Goal: Information Seeking & Learning: Find specific fact

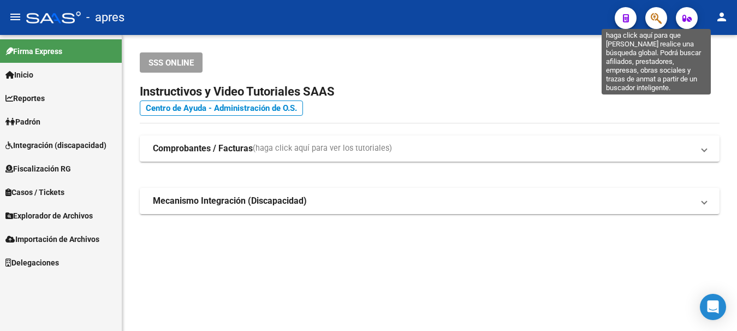
click at [660, 15] on icon "button" at bounding box center [656, 18] width 11 height 13
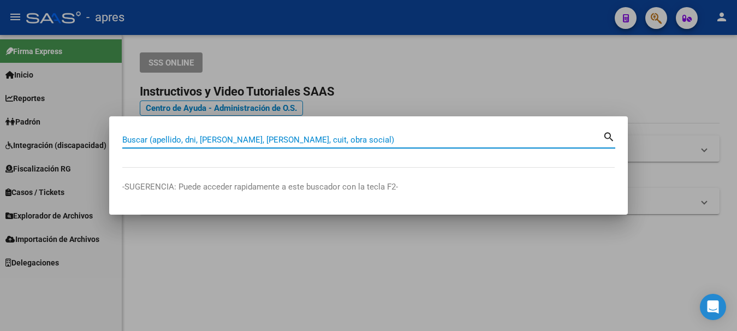
paste input "27310808"
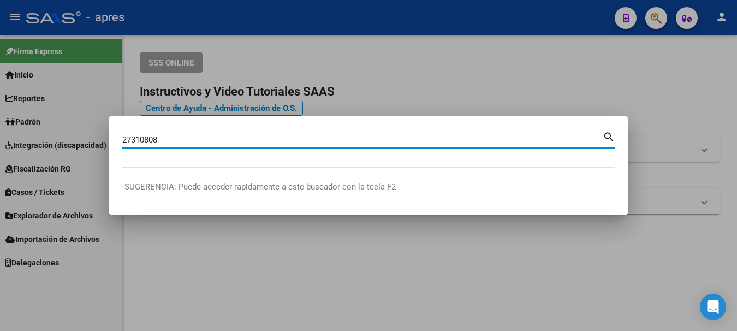
type input "27310808"
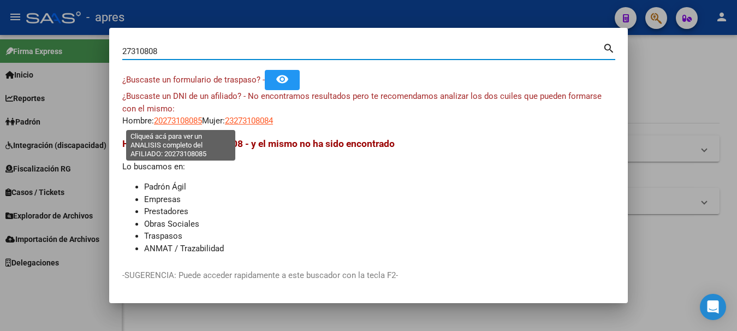
click at [180, 121] on span "20273108085" at bounding box center [178, 121] width 48 height 10
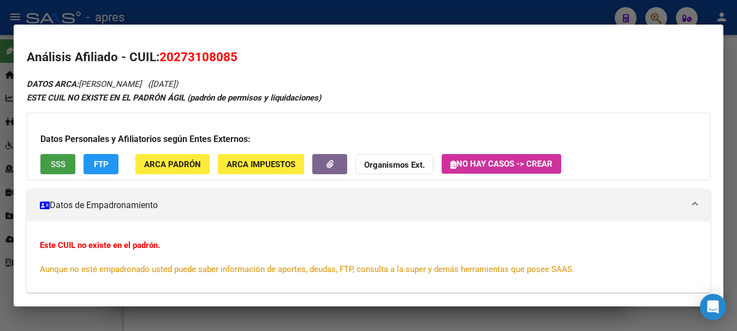
click at [54, 161] on span "SSS" at bounding box center [58, 164] width 15 height 10
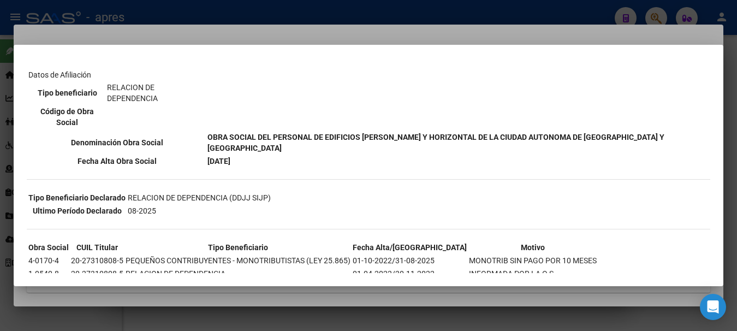
scroll to position [164, 0]
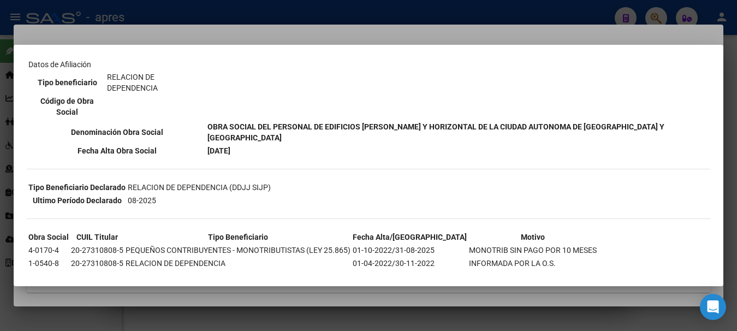
click at [258, 18] on div at bounding box center [368, 165] width 737 height 331
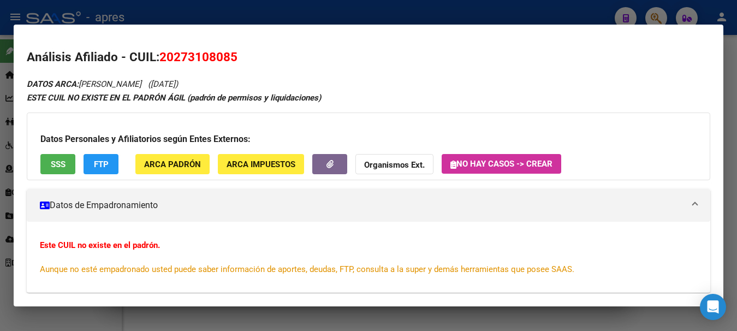
click at [258, 18] on div at bounding box center [368, 165] width 737 height 331
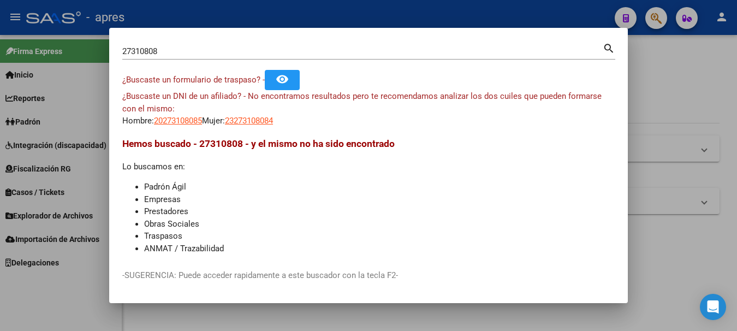
click at [258, 18] on div at bounding box center [368, 165] width 737 height 331
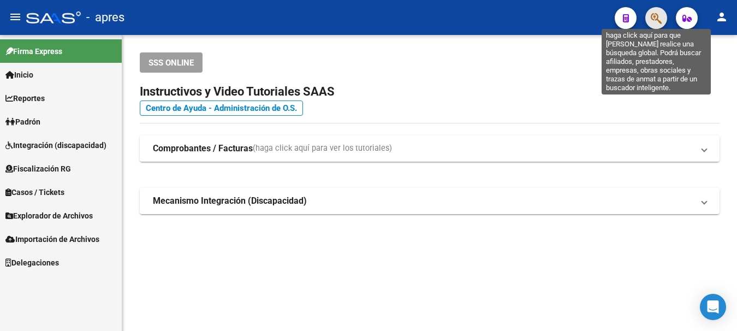
click at [657, 19] on icon "button" at bounding box center [656, 18] width 11 height 13
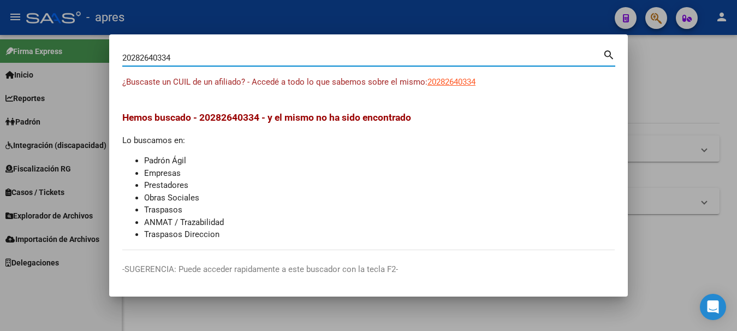
drag, startPoint x: 180, startPoint y: 58, endPoint x: -7, endPoint y: 45, distance: 186.7
click at [0, 45] on html "menu - apres person Firma Express Inicio Calendario SSS Instructivos Contacto O…" at bounding box center [368, 165] width 737 height 331
paste input "-28264033-"
click at [174, 57] on input "20-28264033-4" at bounding box center [362, 58] width 481 height 10
click at [135, 57] on input "20-282640334" at bounding box center [362, 58] width 481 height 10
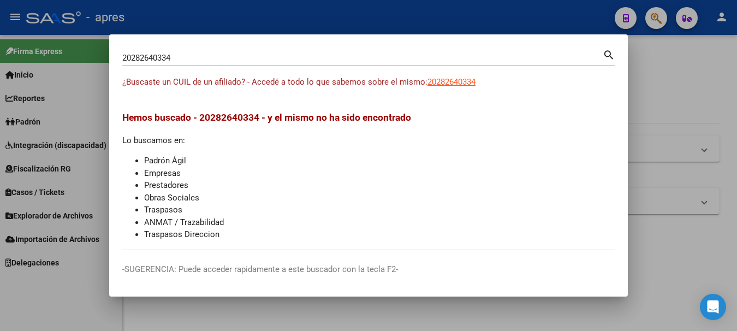
click at [215, 52] on div "20282640334 Buscar (apellido, dni, cuil, [PERSON_NAME], cuit, obra social)" at bounding box center [362, 58] width 481 height 16
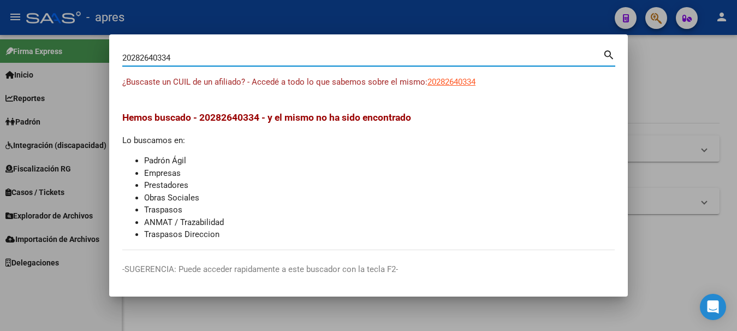
click at [213, 59] on input "20282640334" at bounding box center [362, 58] width 481 height 10
drag, startPoint x: 212, startPoint y: 56, endPoint x: -7, endPoint y: 41, distance: 219.5
click at [0, 41] on html "menu - apres person Firma Express Inicio Calendario SSS Instructivos Contacto O…" at bounding box center [368, 165] width 737 height 331
paste input "8056746"
type input "28056746"
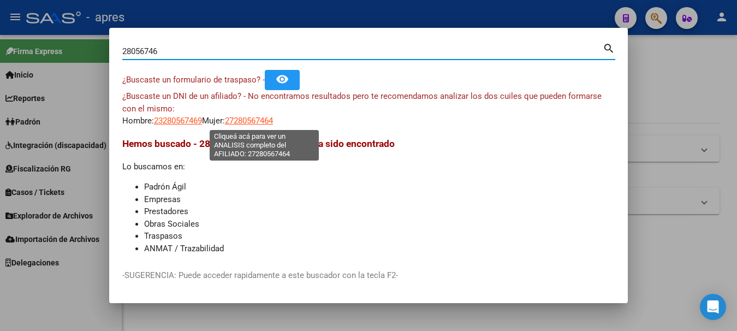
click at [252, 119] on span "27280567464" at bounding box center [249, 121] width 48 height 10
type textarea "27280567464"
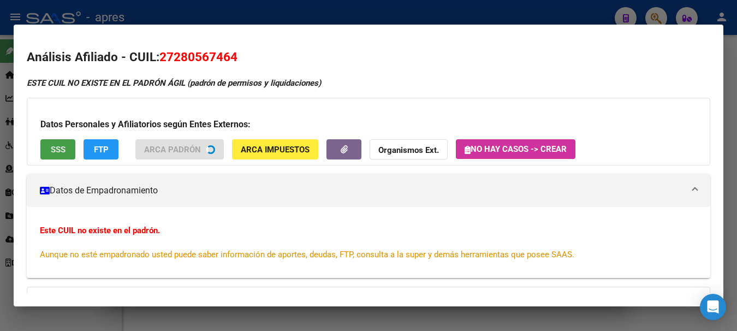
click at [54, 147] on span "SSS" at bounding box center [58, 150] width 15 height 10
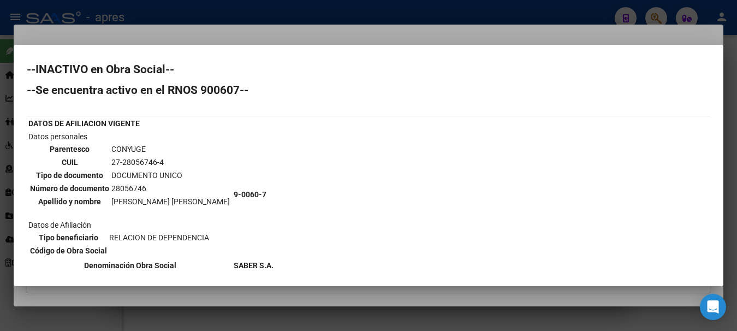
scroll to position [0, 0]
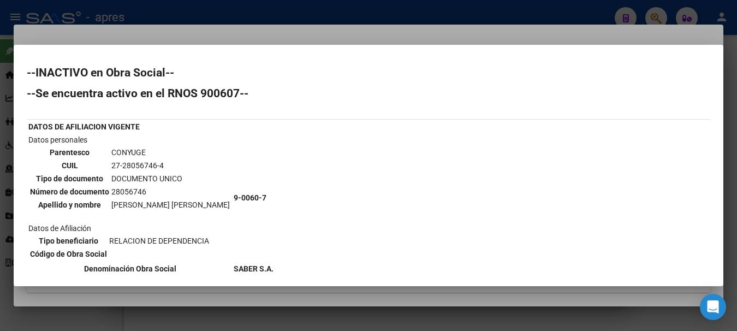
click at [317, 13] on div at bounding box center [368, 165] width 737 height 331
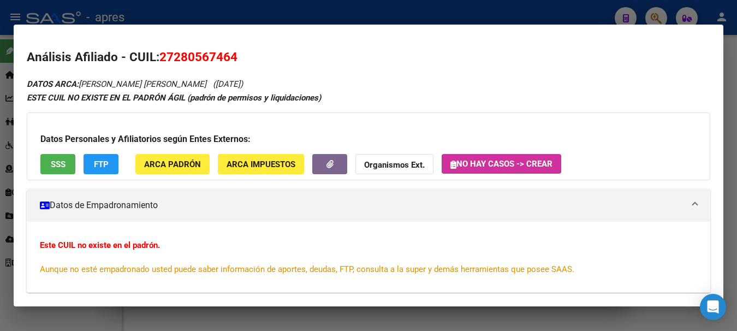
click at [351, 62] on h2 "Análisis Afiliado - CUIL: 27280567464" at bounding box center [369, 57] width 684 height 19
click at [625, 11] on div at bounding box center [368, 165] width 737 height 331
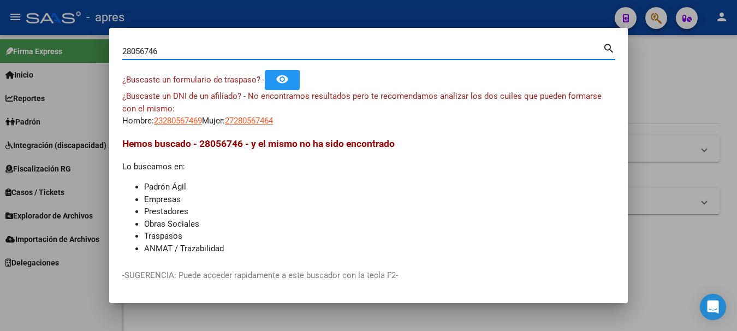
drag, startPoint x: 169, startPoint y: 54, endPoint x: -7, endPoint y: -7, distance: 185.5
click at [0, 0] on html "menu - apres person Firma Express Inicio Calendario SSS Instructivos Contacto O…" at bounding box center [368, 165] width 737 height 331
paste input "0282640334"
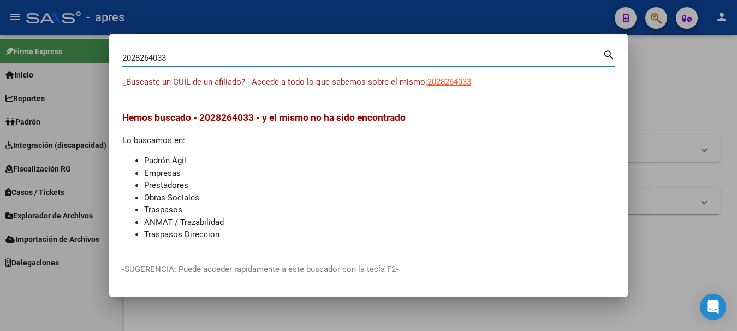
click at [129, 58] on input "2028264033" at bounding box center [362, 58] width 481 height 10
drag, startPoint x: 128, startPoint y: 56, endPoint x: 91, endPoint y: 51, distance: 37.5
click at [92, 54] on div "2028264033 Buscar (apellido, dni, cuil, nro traspaso, cuit, obra social) search…" at bounding box center [368, 165] width 737 height 331
type input "28264033"
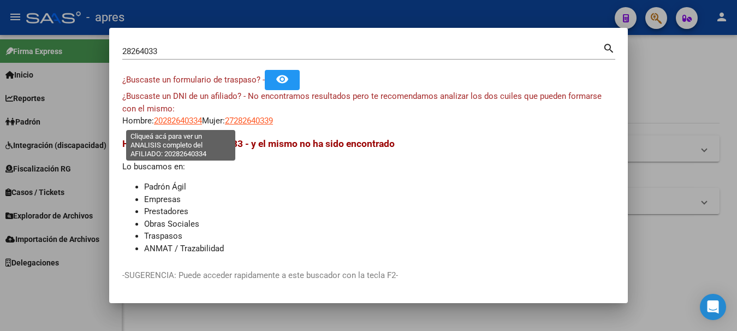
click at [173, 122] on span "20282640334" at bounding box center [178, 121] width 48 height 10
type textarea "20282640334"
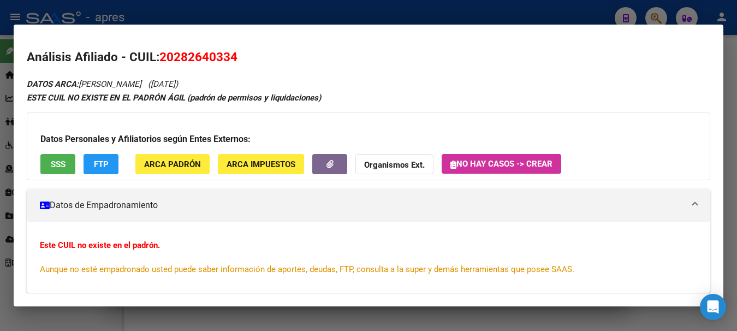
click at [61, 148] on div "Datos Personales y Afiliatorios según Entes Externos: SSS FTP ARCA Padrón ARCA …" at bounding box center [369, 147] width 684 height 68
click at [55, 161] on span "SSS" at bounding box center [58, 164] width 15 height 10
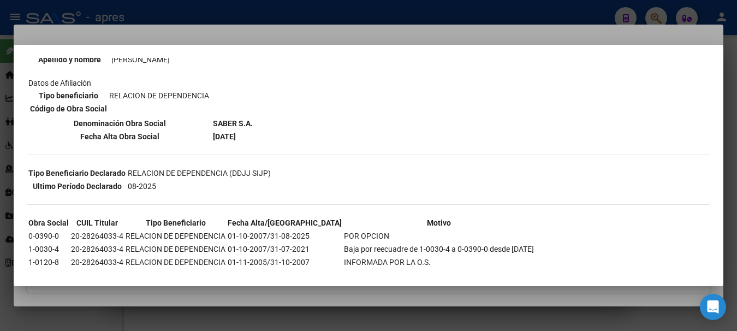
scroll to position [164, 0]
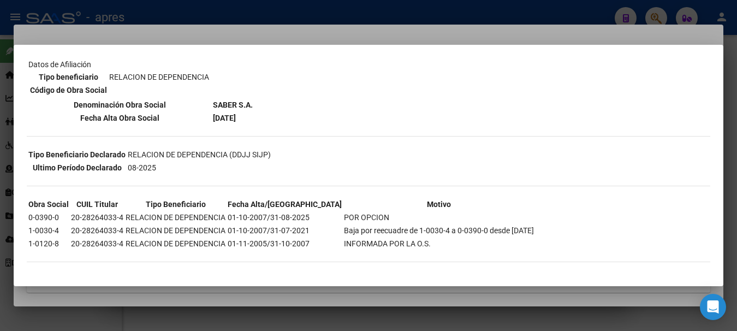
click at [164, 10] on div at bounding box center [368, 165] width 737 height 331
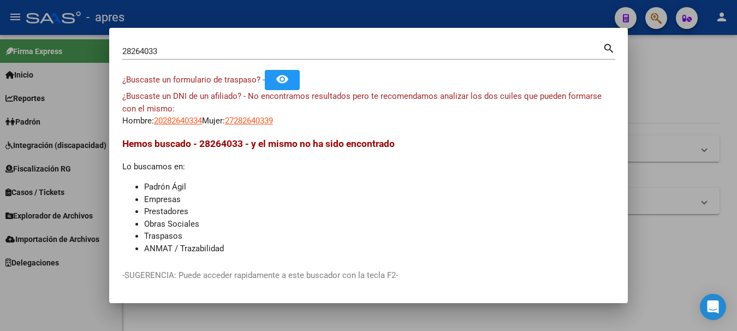
drag, startPoint x: 199, startPoint y: 43, endPoint x: -7, endPoint y: 49, distance: 206.0
click at [0, 49] on html "menu - apres person Firma Express Inicio Calendario SSS Instructivos Contacto O…" at bounding box center [368, 165] width 737 height 331
click at [575, 48] on input "28264033" at bounding box center [362, 51] width 481 height 10
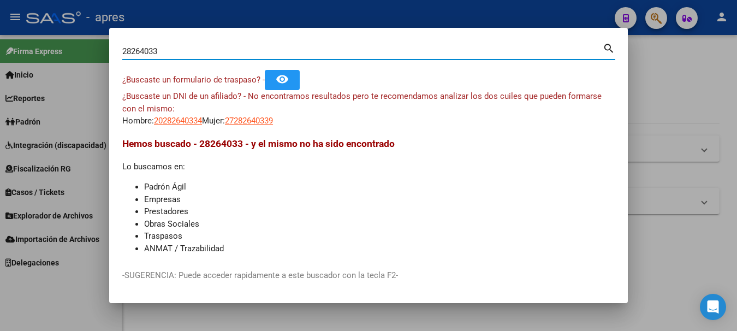
click at [575, 48] on input "28264033" at bounding box center [362, 51] width 481 height 10
paste input "0327644859"
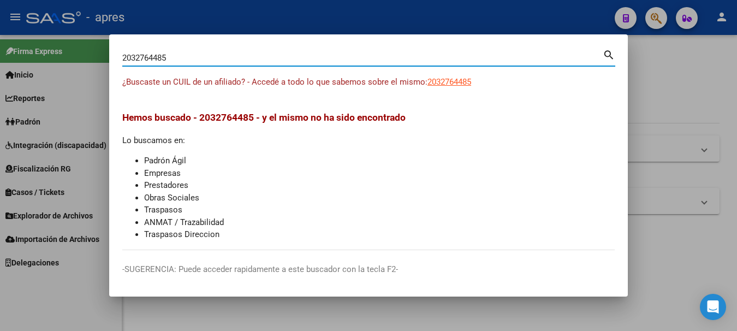
drag, startPoint x: 130, startPoint y: 55, endPoint x: 85, endPoint y: 54, distance: 45.3
click at [85, 54] on div "2032764485 Buscar (apellido, dni, cuil, nro traspaso, cuit, obra social) search…" at bounding box center [368, 165] width 737 height 331
click at [192, 57] on input "32764485" at bounding box center [362, 58] width 481 height 10
type input "32764485"
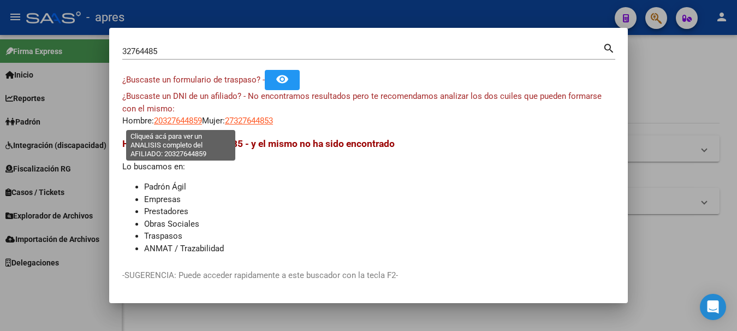
click at [182, 119] on span "20327644859" at bounding box center [178, 121] width 48 height 10
type textarea "20327644859"
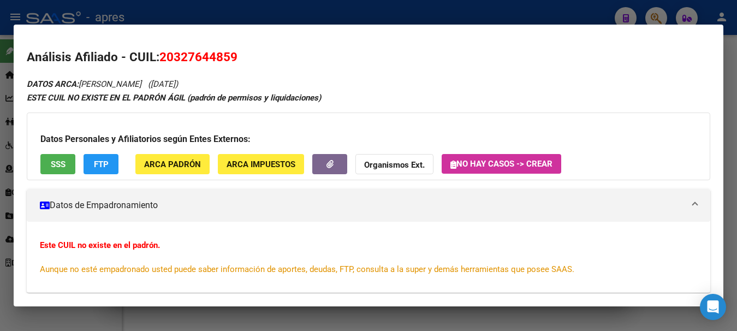
click at [50, 149] on div "Datos Personales y Afiliatorios según Entes Externos: SSS FTP ARCA Padrón ARCA …" at bounding box center [369, 147] width 684 height 68
click at [50, 170] on button "SSS" at bounding box center [57, 164] width 35 height 20
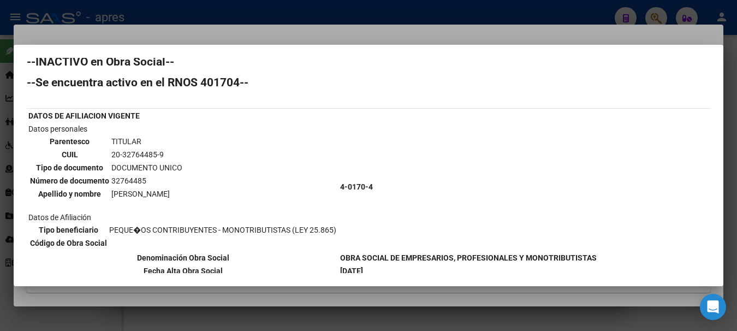
scroll to position [0, 0]
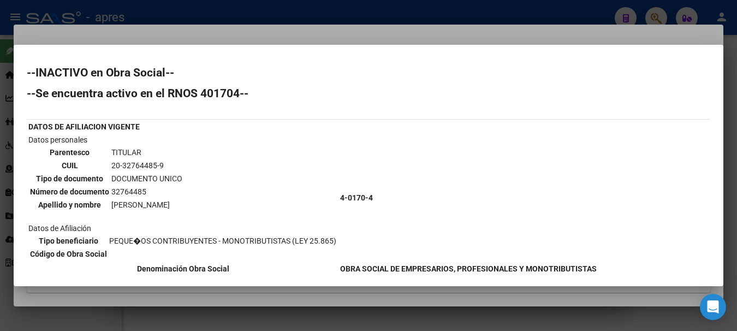
drag, startPoint x: 339, startPoint y: 197, endPoint x: 373, endPoint y: 194, distance: 34.0
click at [373, 194] on td "4-0170-4" at bounding box center [469, 198] width 258 height 128
copy b "4-0170-4"
drag, startPoint x: 111, startPoint y: 163, endPoint x: 162, endPoint y: 166, distance: 50.3
click at [162, 166] on td "20-32764485-9" at bounding box center [147, 165] width 72 height 12
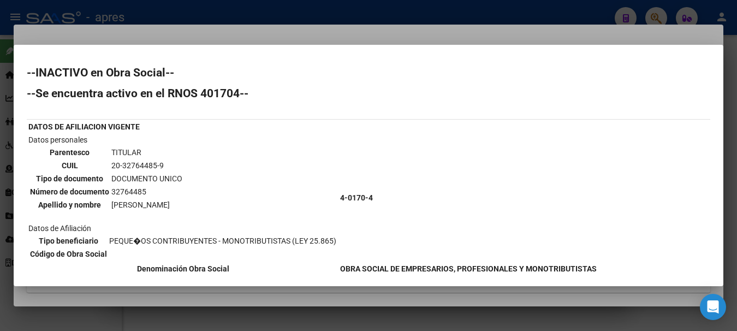
copy td "20-32764485-9"
click at [157, 11] on div at bounding box center [368, 165] width 737 height 331
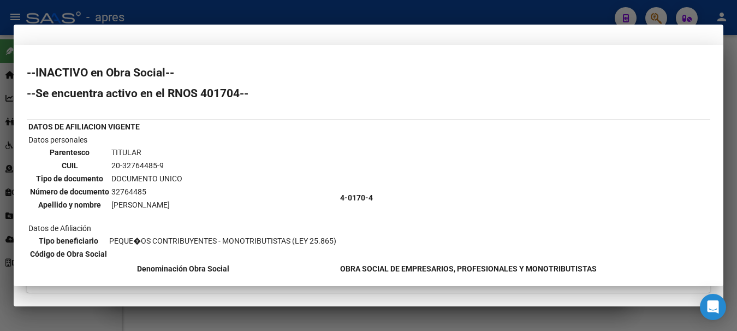
click at [157, 11] on div at bounding box center [368, 165] width 737 height 331
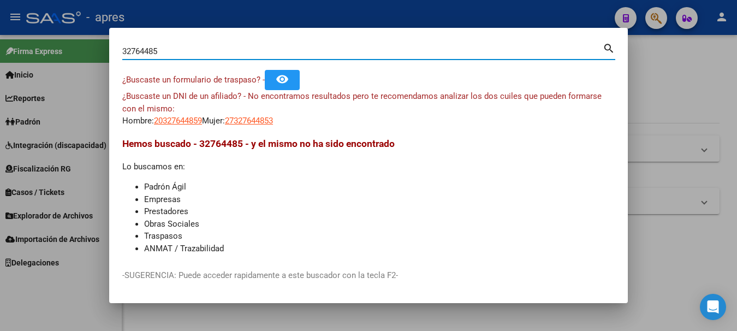
drag, startPoint x: 165, startPoint y: 50, endPoint x: 2, endPoint y: 41, distance: 163.5
click at [2, 41] on div "32764485 Buscar (apellido, dni, cuil, nro traspaso, cuit, obra social) search ¿…" at bounding box center [368, 165] width 737 height 331
paste input "20392904957"
type input "20392904957"
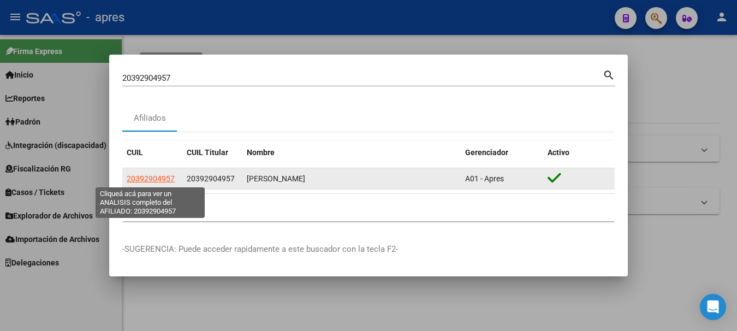
click at [146, 179] on span "20392904957" at bounding box center [151, 178] width 48 height 9
type textarea "20392904957"
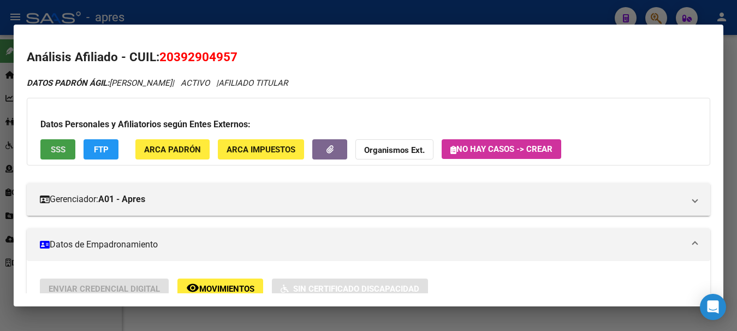
click at [58, 152] on span "SSS" at bounding box center [58, 150] width 15 height 10
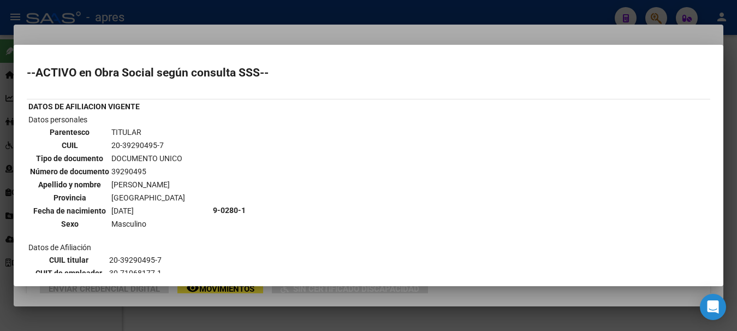
click at [341, 8] on div at bounding box center [368, 165] width 737 height 331
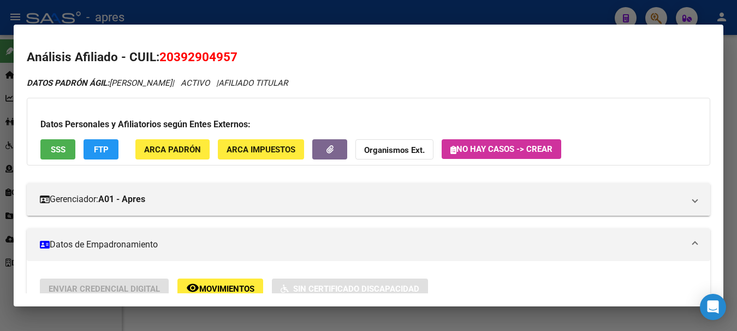
click at [327, 11] on div at bounding box center [368, 165] width 737 height 331
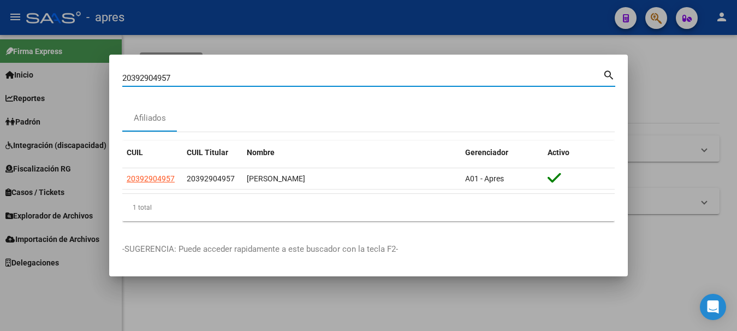
click at [178, 75] on input "20392904957" at bounding box center [362, 78] width 481 height 10
paste input "7396262156"
type input "27396262156"
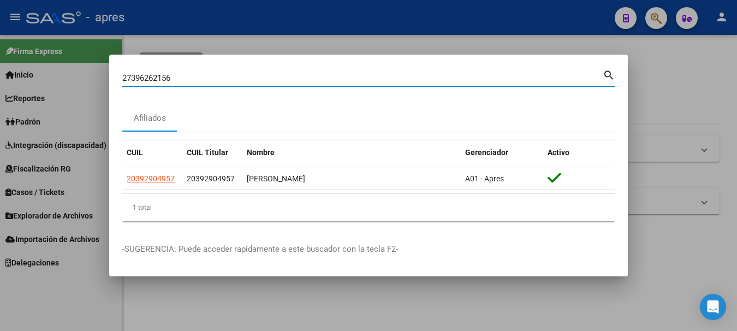
click at [656, 16] on div at bounding box center [368, 165] width 737 height 331
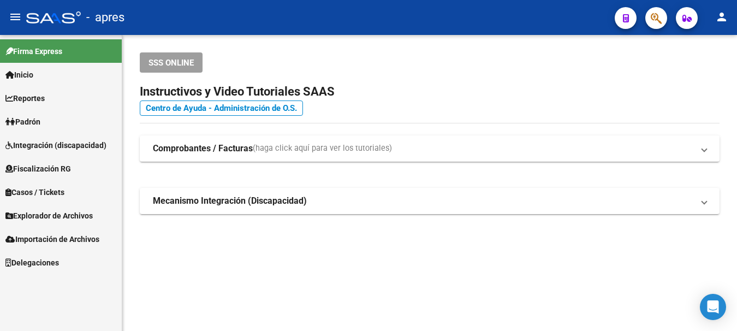
click at [665, 17] on button "button" at bounding box center [657, 18] width 22 height 22
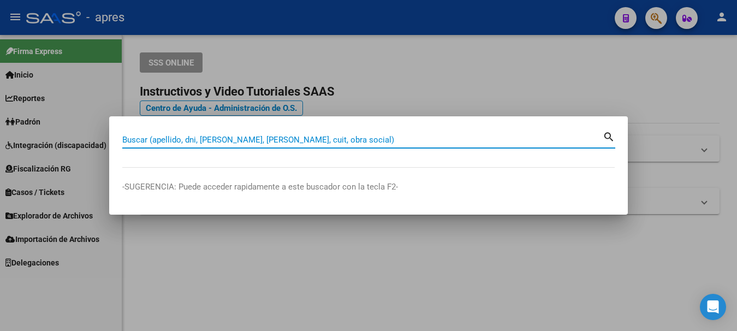
paste input "27396262156"
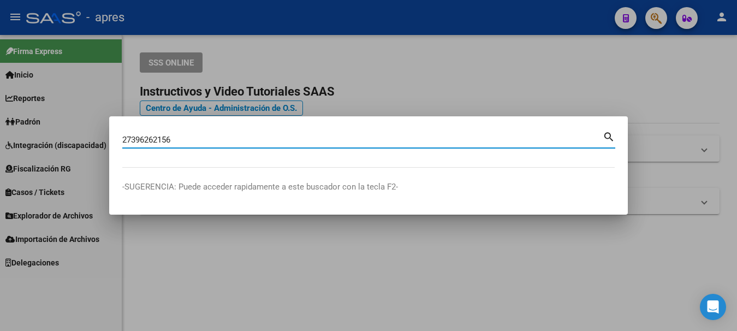
type input "27396262156"
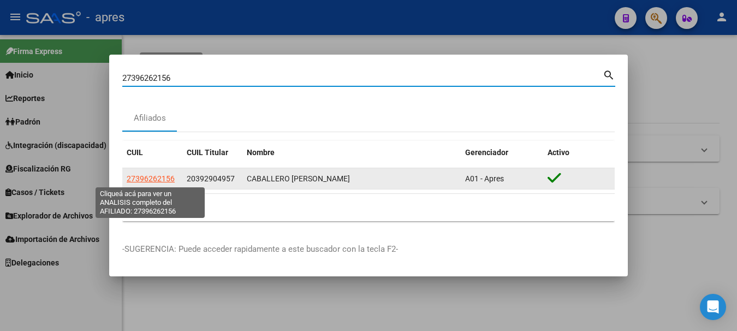
click at [163, 182] on span "27396262156" at bounding box center [151, 178] width 48 height 9
type textarea "27396262156"
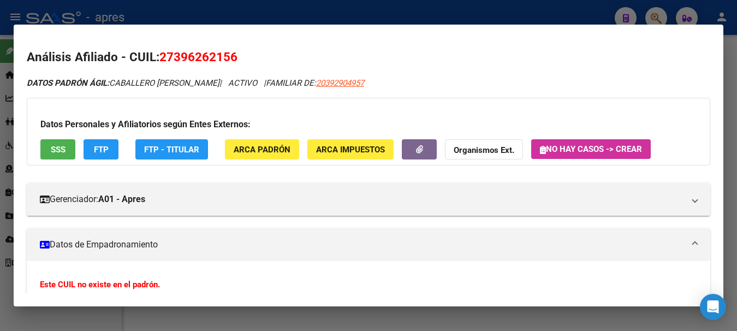
click at [54, 152] on span "SSS" at bounding box center [58, 150] width 15 height 10
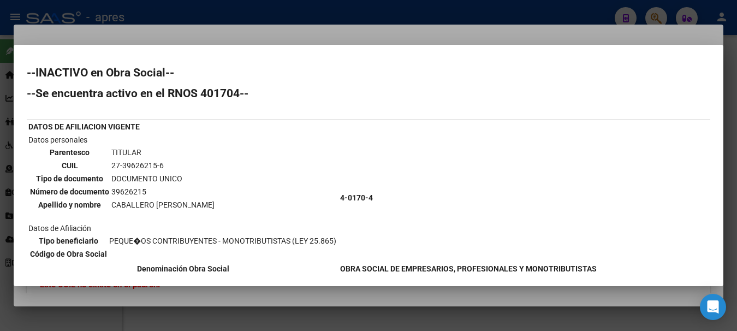
drag, startPoint x: 112, startPoint y: 204, endPoint x: 201, endPoint y: 202, distance: 89.1
click at [201, 202] on table "Parentesco TITULAR CUIL 27-39626215-6 Tipo de documento DOCUMENTO UNICO Número …" at bounding box center [122, 178] width 188 height 67
copy td "CABALLERO [PERSON_NAME]"
click at [253, 16] on div at bounding box center [368, 165] width 737 height 331
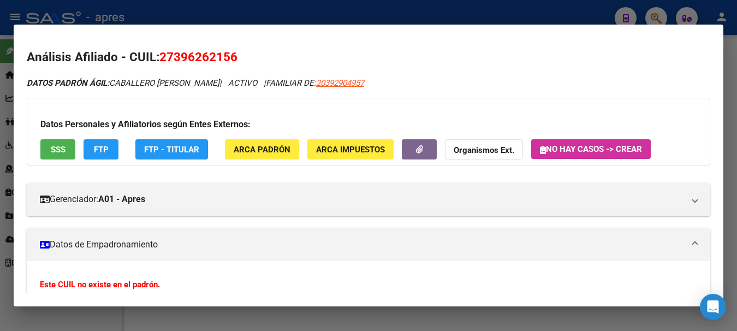
click at [253, 16] on div at bounding box center [368, 165] width 737 height 331
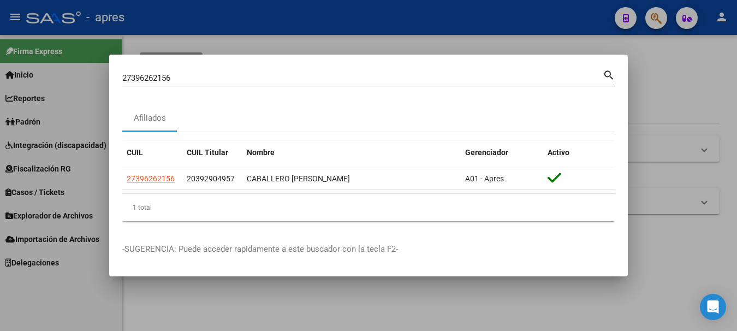
click at [253, 16] on div at bounding box center [368, 165] width 737 height 331
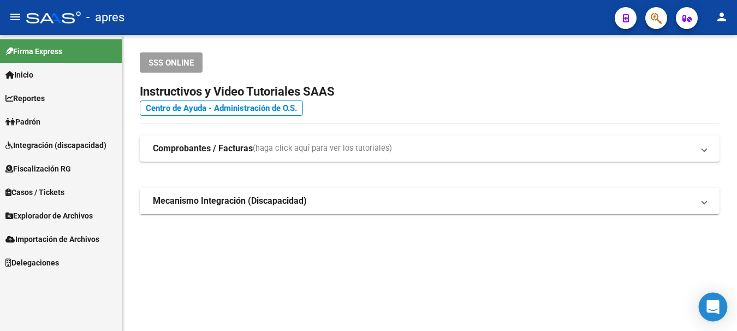
click at [715, 310] on icon "Open Intercom Messenger" at bounding box center [713, 307] width 14 height 14
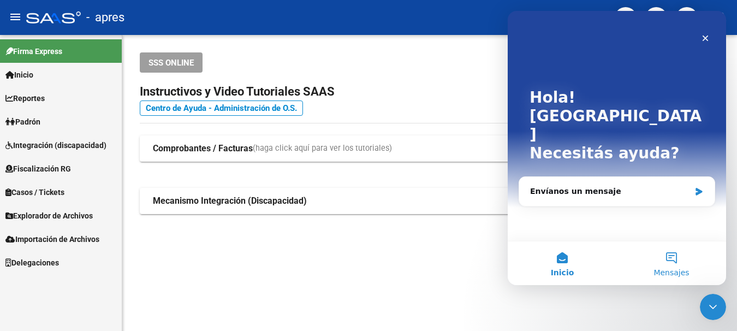
click at [677, 263] on button "Mensajes" at bounding box center [671, 263] width 109 height 44
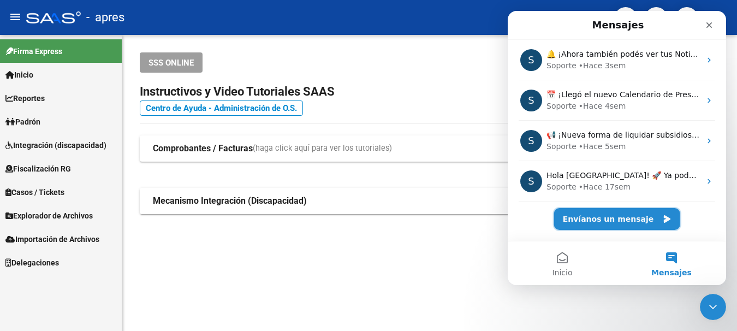
click at [624, 217] on button "Envíanos un mensaje" at bounding box center [617, 219] width 126 height 22
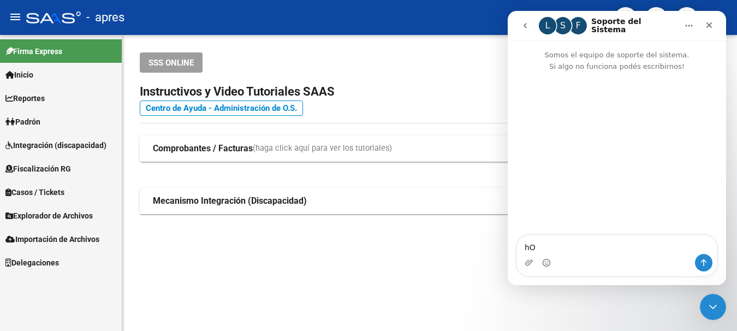
type textarea "h"
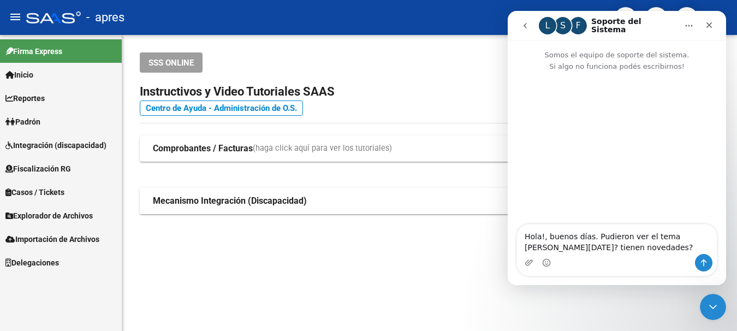
type textarea "Hola!, buenos días. Pudieron ver el tema [PERSON_NAME][DATE]? tienen novedades?"
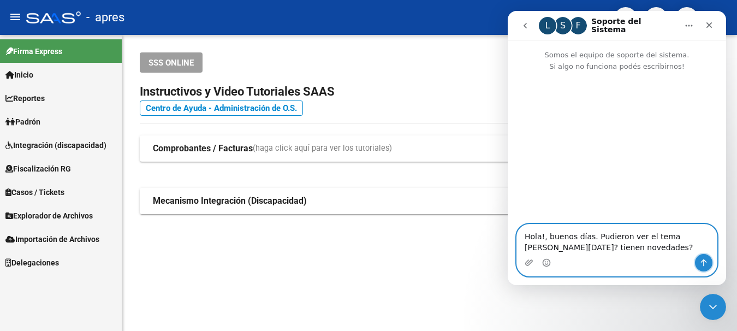
click at [705, 265] on icon "Enviar un mensaje…" at bounding box center [704, 262] width 9 height 9
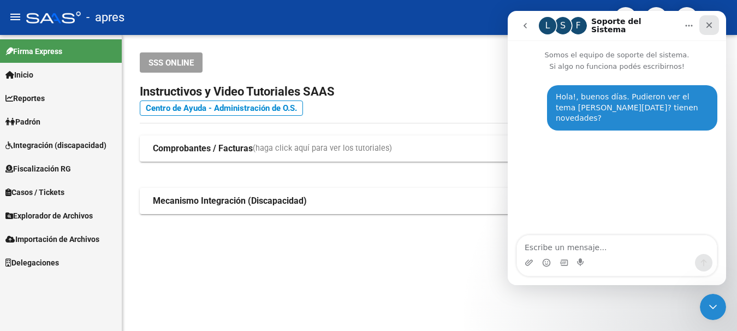
click at [712, 23] on icon "Cerrar" at bounding box center [710, 25] width 6 height 6
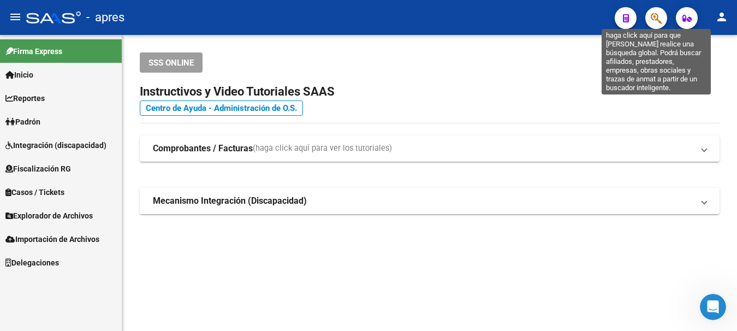
click at [655, 16] on icon "button" at bounding box center [656, 18] width 11 height 13
click at [654, 15] on icon "button" at bounding box center [656, 18] width 11 height 13
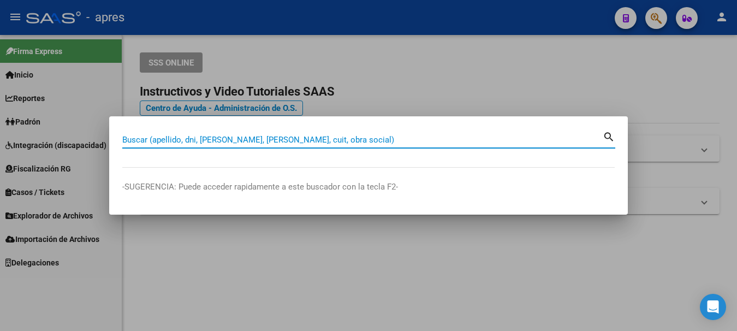
paste input "20340207743"
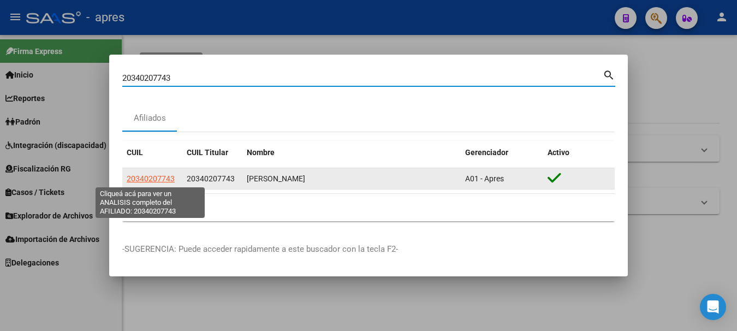
click at [152, 179] on span "20340207743" at bounding box center [151, 178] width 48 height 9
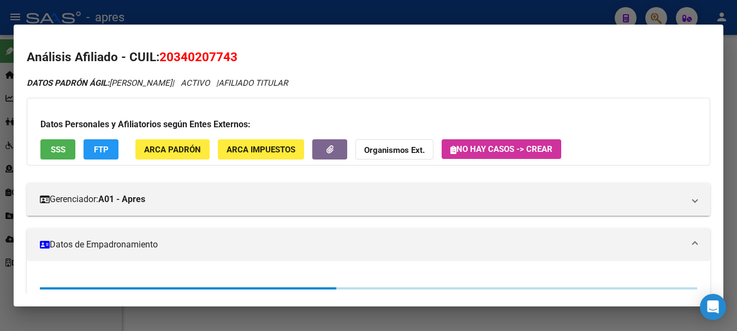
click at [61, 155] on span "SSS" at bounding box center [58, 150] width 15 height 10
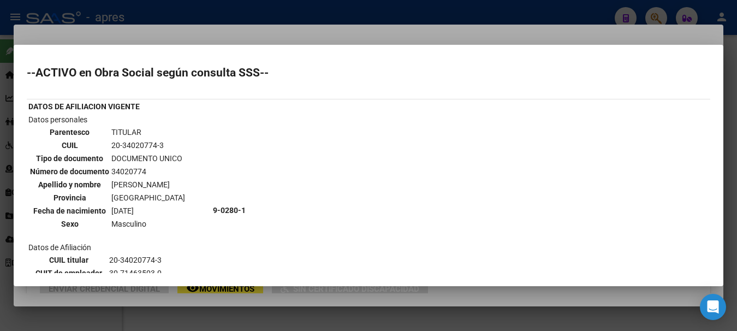
click at [511, 11] on div at bounding box center [368, 165] width 737 height 331
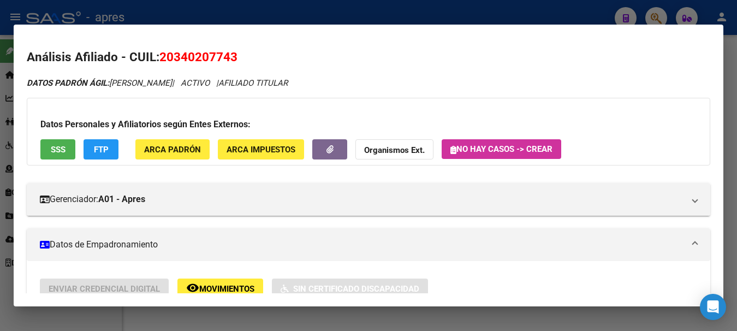
click at [655, 14] on div at bounding box center [368, 165] width 737 height 331
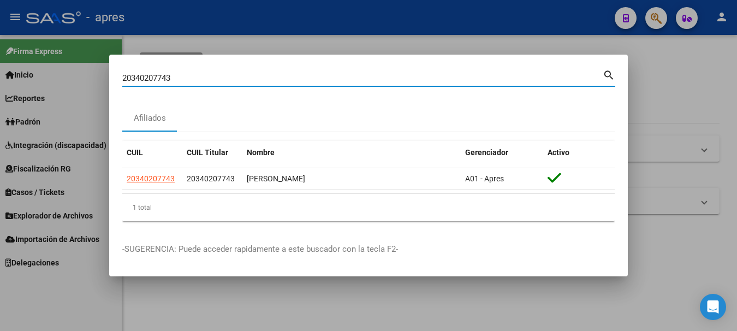
drag, startPoint x: 210, startPoint y: 80, endPoint x: -7, endPoint y: 84, distance: 216.3
click at [0, 84] on html "menu - apres person Firma Express Inicio Calendario SSS Instructivos Contacto O…" at bounding box center [368, 165] width 737 height 331
paste input "561196207"
type input "20561196207"
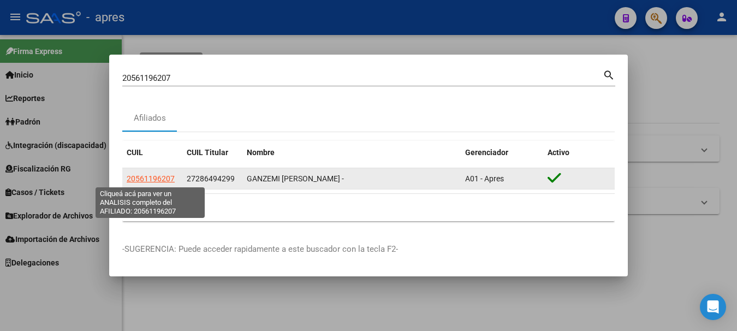
click at [160, 182] on span "20561196207" at bounding box center [151, 178] width 48 height 9
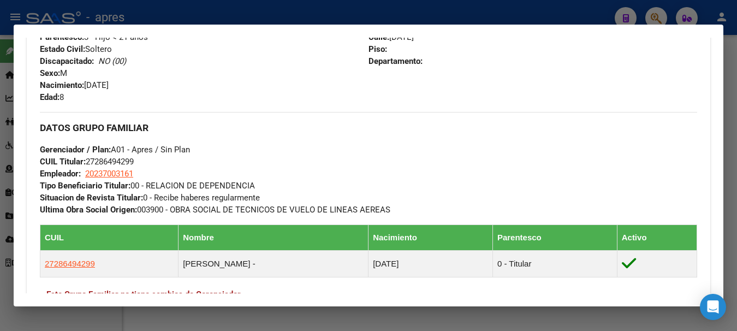
scroll to position [492, 0]
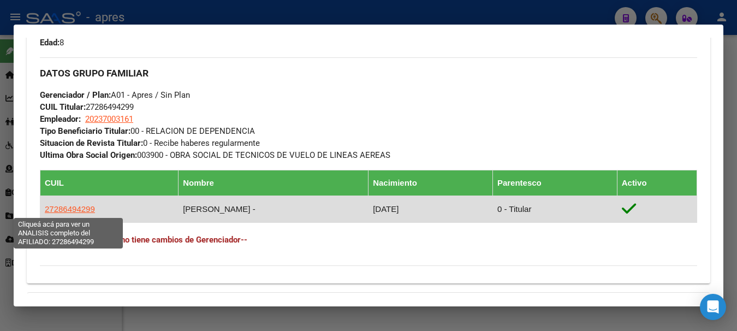
click at [81, 209] on span "27286494299" at bounding box center [70, 208] width 50 height 9
type textarea "27286494299"
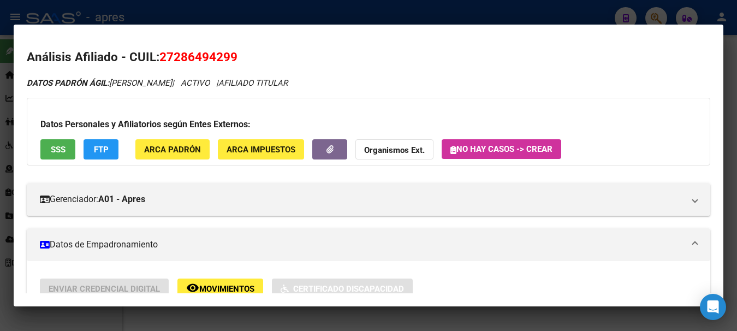
click at [52, 151] on span "SSS" at bounding box center [58, 150] width 15 height 10
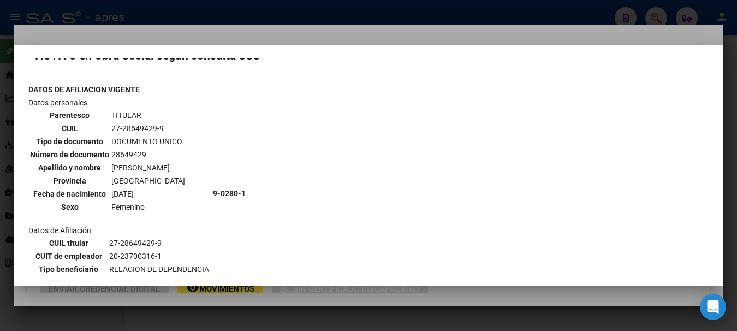
scroll to position [0, 0]
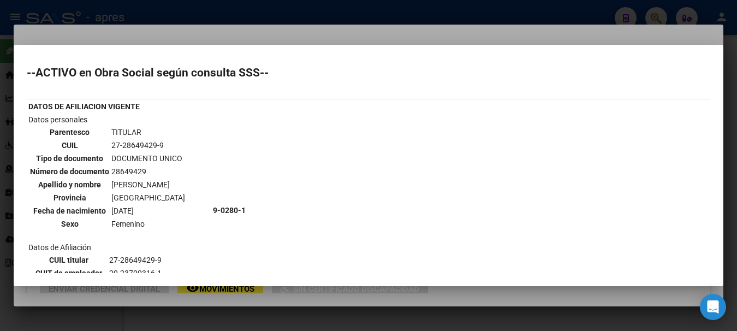
click at [147, 17] on div at bounding box center [368, 165] width 737 height 331
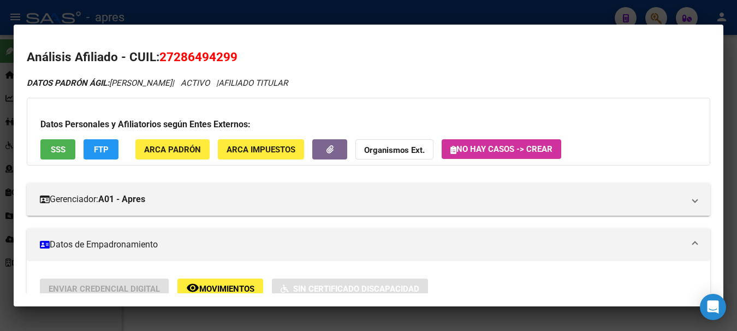
click at [559, 15] on div at bounding box center [368, 165] width 737 height 331
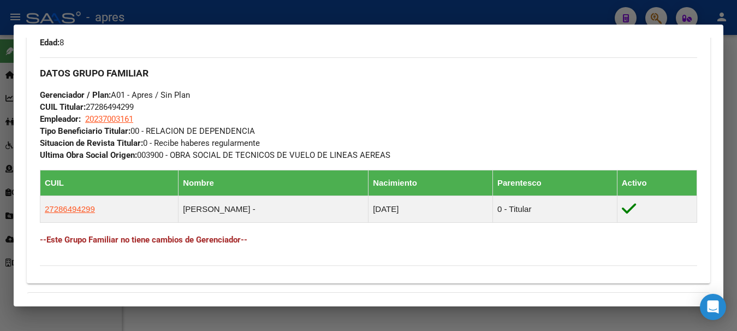
click at [567, 16] on div at bounding box center [368, 165] width 737 height 331
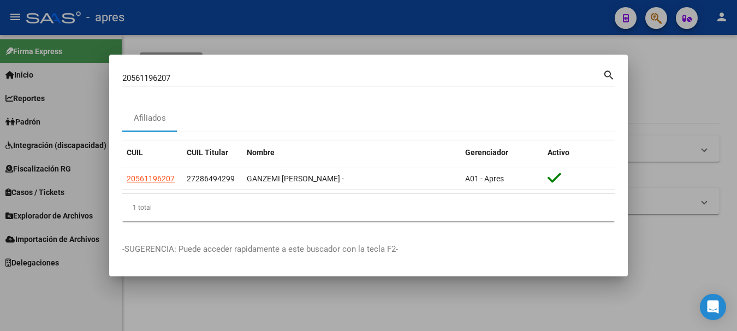
click at [567, 16] on div at bounding box center [368, 165] width 737 height 331
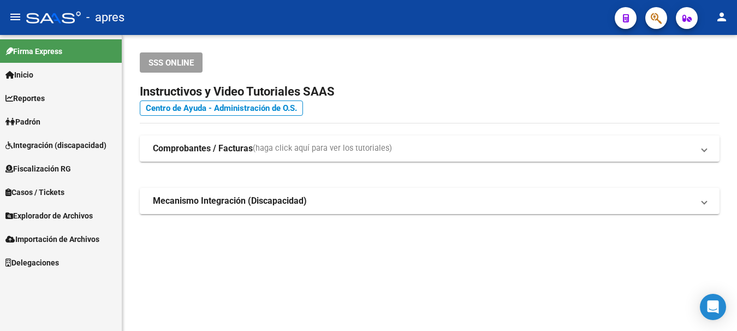
click at [659, 9] on span "button" at bounding box center [656, 18] width 11 height 22
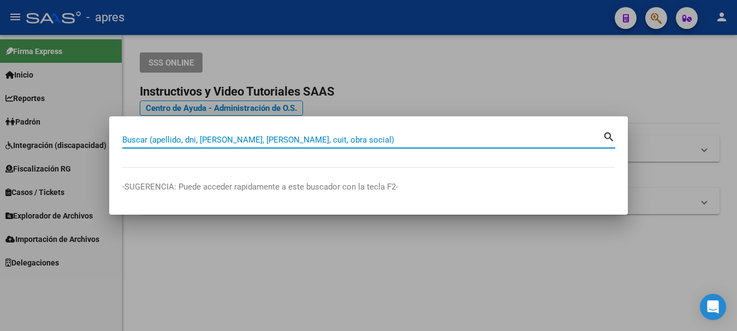
paste input "20922642819"
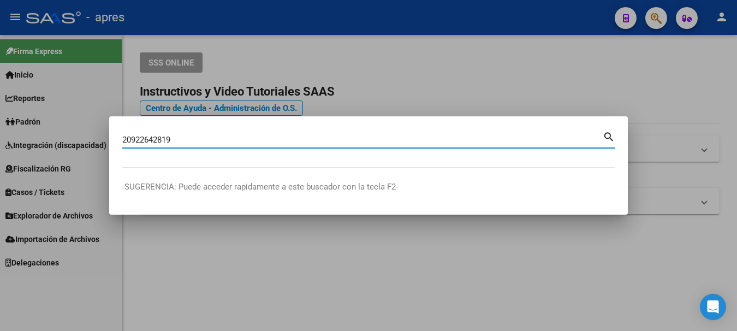
type input "20922642819"
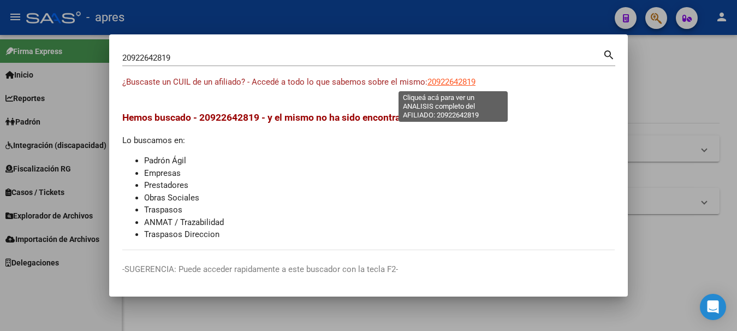
click at [443, 85] on span "20922642819" at bounding box center [452, 82] width 48 height 10
type textarea "20922642819"
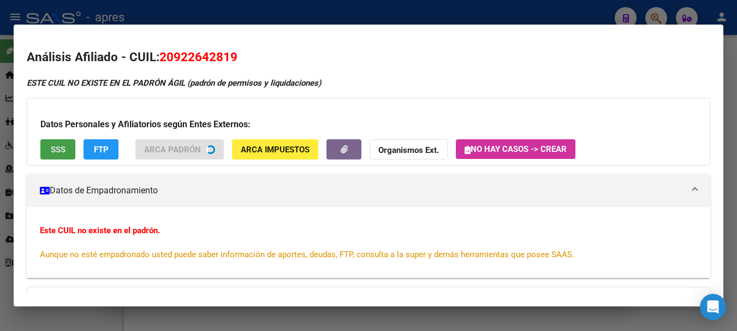
click at [60, 153] on span "SSS" at bounding box center [58, 150] width 15 height 10
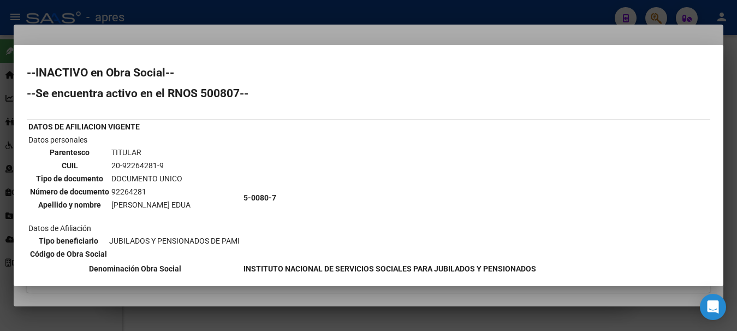
click at [173, 19] on div at bounding box center [368, 165] width 737 height 331
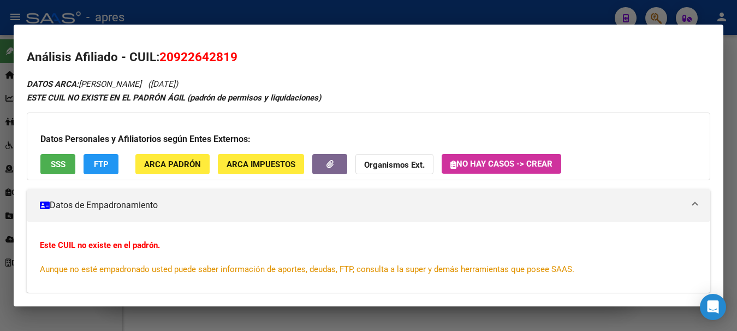
click at [250, 11] on div at bounding box center [368, 165] width 737 height 331
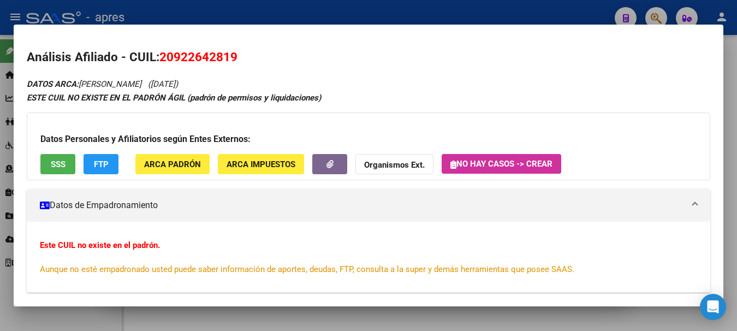
click at [250, 11] on div at bounding box center [368, 165] width 737 height 331
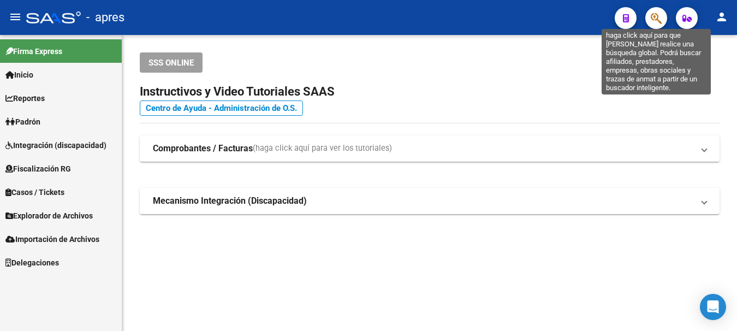
click at [655, 16] on icon "button" at bounding box center [656, 18] width 11 height 13
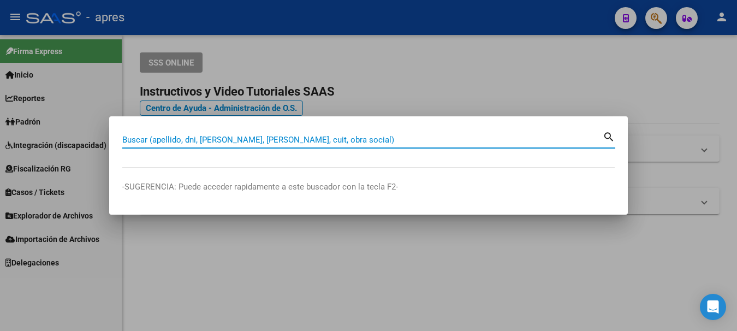
paste input "49610420"
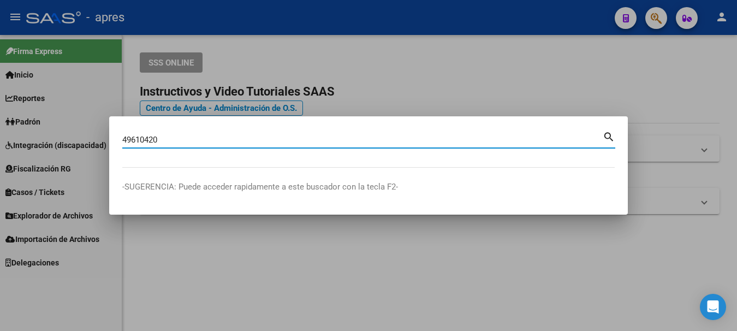
type input "49610420"
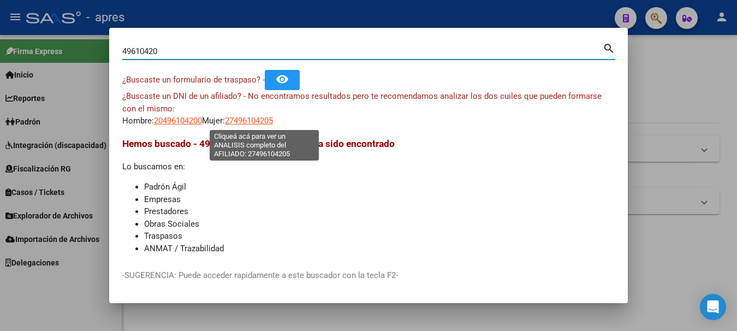
click at [269, 122] on span "27496104205" at bounding box center [249, 121] width 48 height 10
type textarea "27496104205"
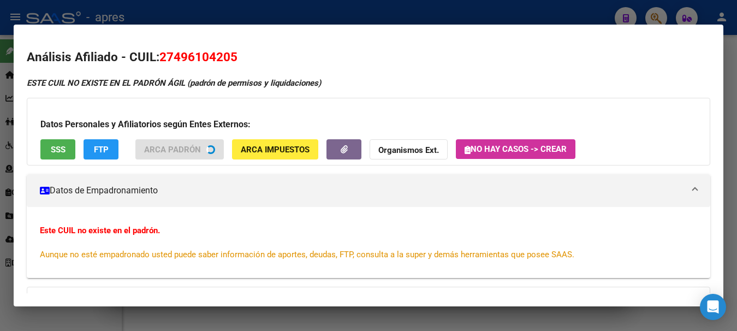
click at [61, 148] on span "SSS" at bounding box center [58, 150] width 15 height 10
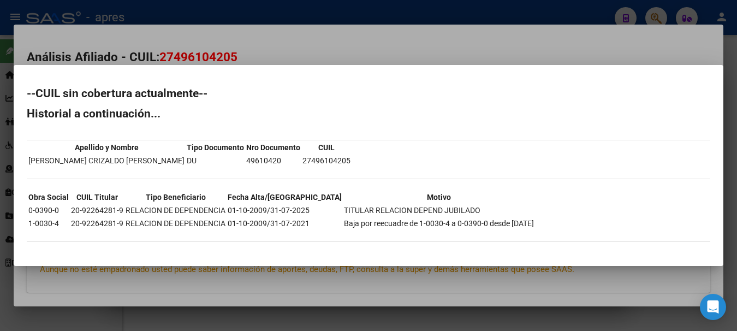
click at [506, 4] on div at bounding box center [368, 165] width 737 height 331
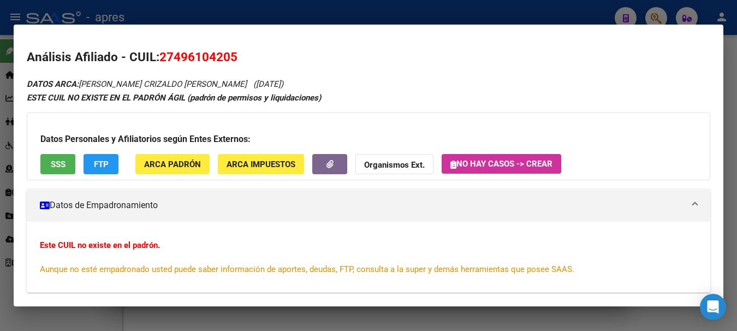
click at [506, 9] on div at bounding box center [368, 165] width 737 height 331
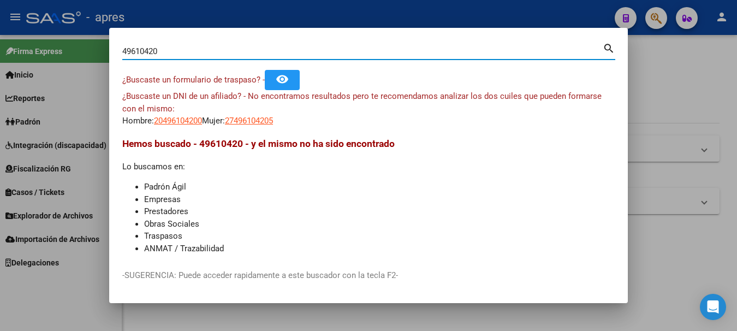
drag, startPoint x: 204, startPoint y: 50, endPoint x: -7, endPoint y: 20, distance: 212.4
click at [0, 20] on html "menu - apres person Firma Express Inicio Calendario SSS Instructivos Contacto O…" at bounding box center [368, 165] width 737 height 331
paste input "27266697924"
type input "27266697924"
click at [611, 49] on mat-icon "search" at bounding box center [609, 47] width 13 height 13
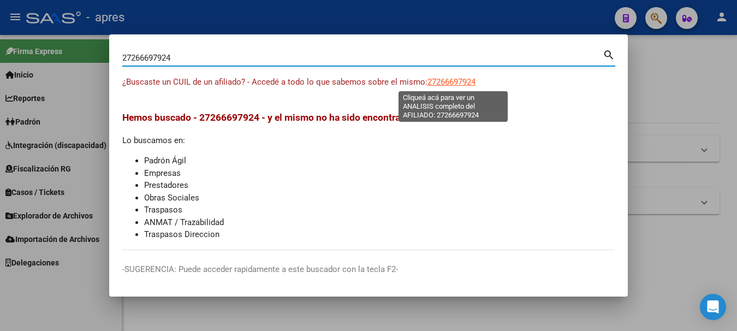
click at [448, 84] on span "27266697924" at bounding box center [452, 82] width 48 height 10
type textarea "27266697924"
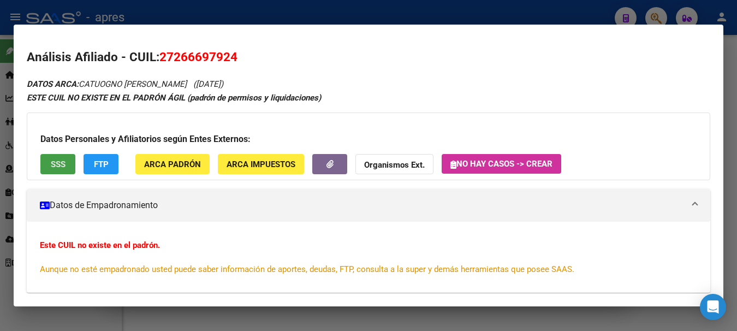
click at [62, 162] on span "SSS" at bounding box center [58, 164] width 15 height 10
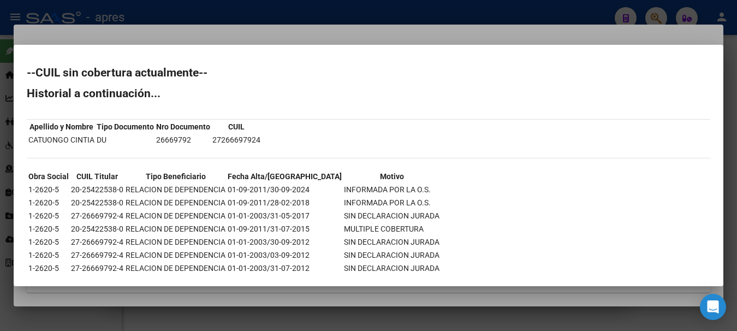
click at [199, 17] on div at bounding box center [368, 165] width 737 height 331
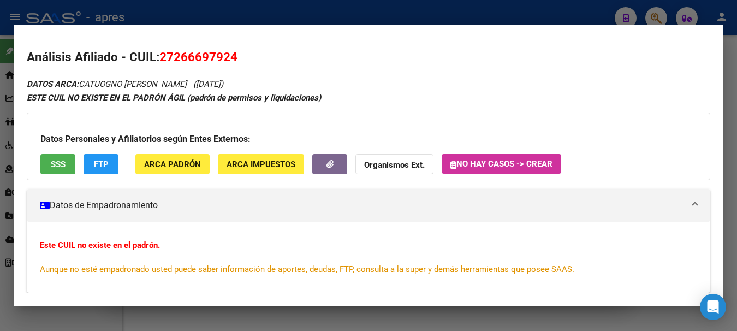
click at [569, 6] on div at bounding box center [368, 165] width 737 height 331
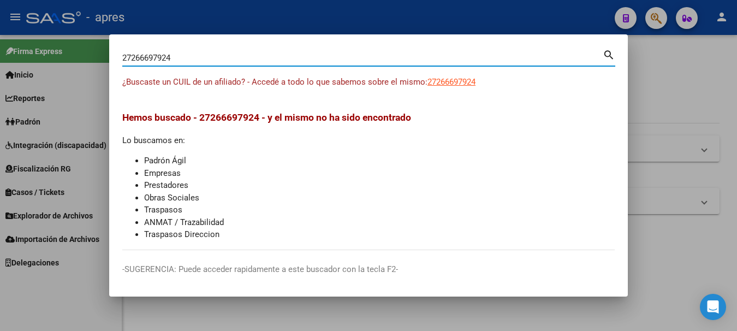
drag, startPoint x: 247, startPoint y: 61, endPoint x: -7, endPoint y: 20, distance: 257.2
click at [0, 20] on html "menu - apres person Firma Express Inicio Calendario SSS Instructivos Contacto O…" at bounding box center [368, 165] width 737 height 331
paste input "0254225380"
type input "20254225380"
click at [608, 53] on mat-icon "search" at bounding box center [609, 54] width 13 height 13
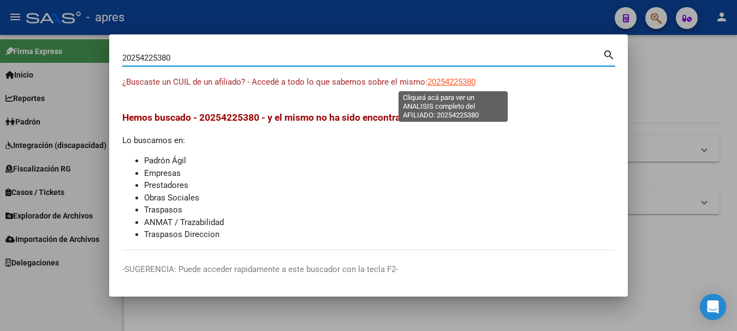
click at [445, 84] on span "20254225380" at bounding box center [452, 82] width 48 height 10
type textarea "20254225380"
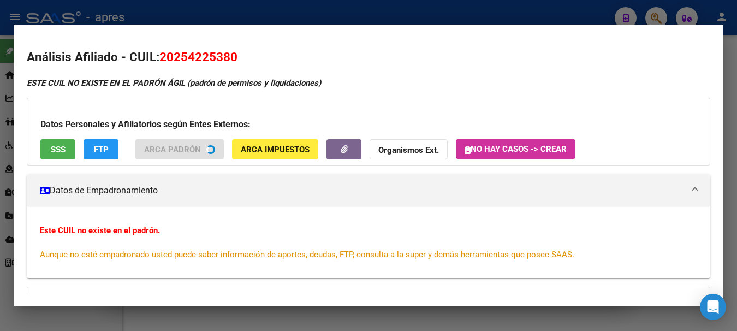
click at [54, 149] on span "SSS" at bounding box center [58, 150] width 15 height 10
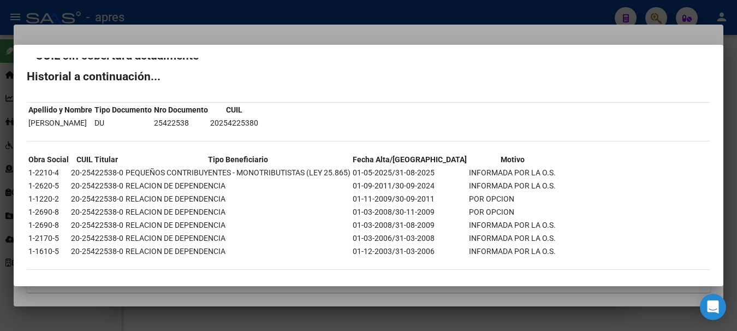
scroll to position [25, 0]
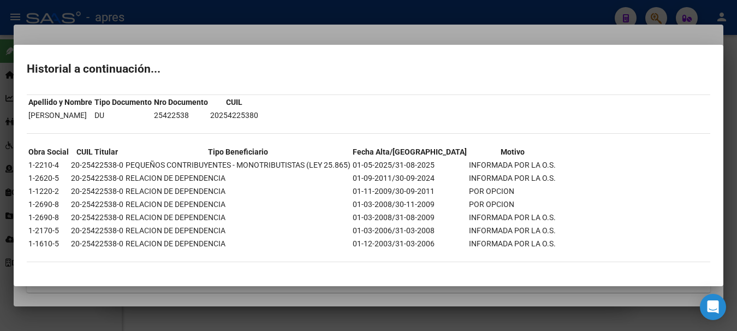
click at [249, 36] on div at bounding box center [368, 165] width 737 height 331
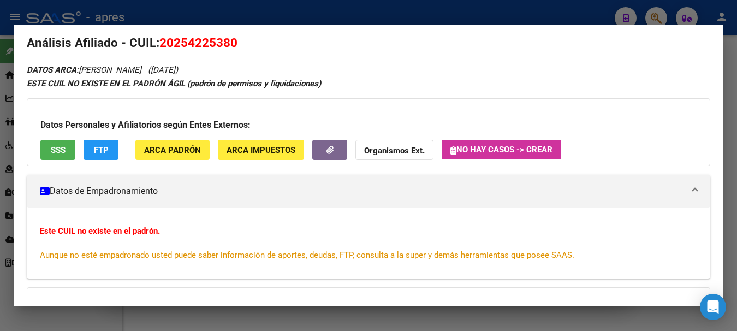
scroll to position [0, 0]
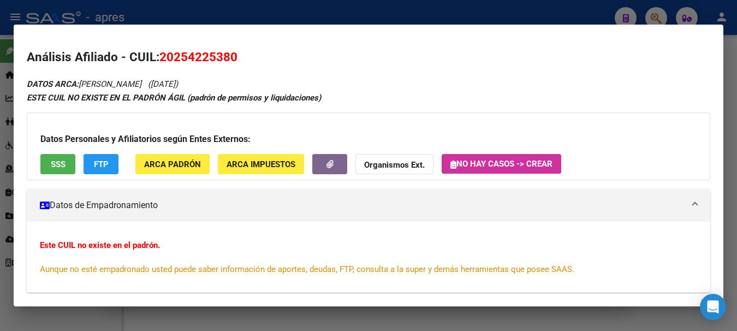
click at [54, 163] on span "SSS" at bounding box center [58, 164] width 15 height 10
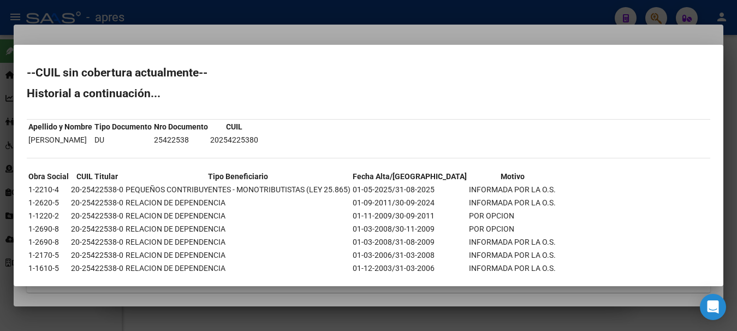
click at [232, 32] on div at bounding box center [368, 165] width 737 height 331
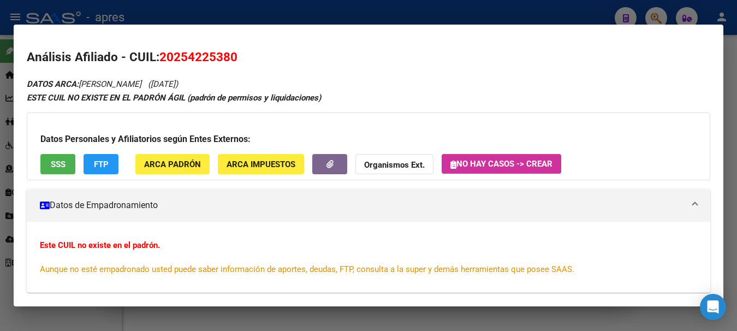
click at [248, 15] on div at bounding box center [368, 165] width 737 height 331
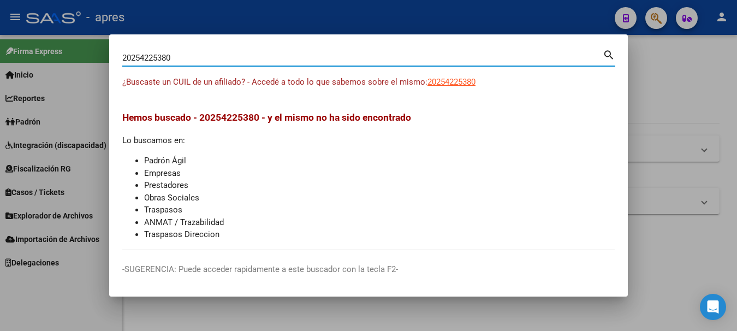
click at [174, 57] on input "20254225380" at bounding box center [362, 58] width 481 height 10
drag, startPoint x: 131, startPoint y: 55, endPoint x: 103, endPoint y: 57, distance: 27.9
click at [103, 57] on div "2025422538 Buscar (apellido, dni, cuil, nro traspaso, cuit, obra social) search…" at bounding box center [368, 165] width 737 height 331
type input "25422538"
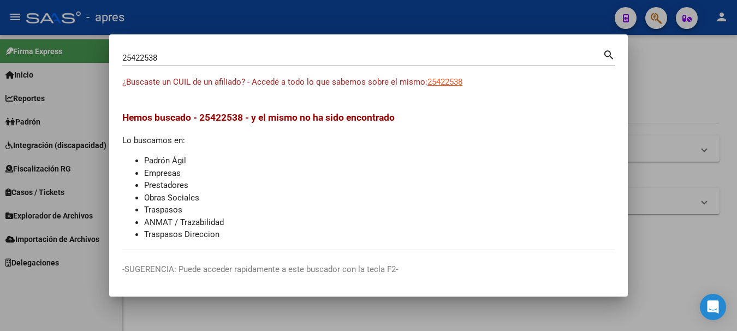
click at [180, 50] on div "25422538 Buscar (apellido, dni, cuil, nro traspaso, cuit, obra social)" at bounding box center [362, 58] width 481 height 16
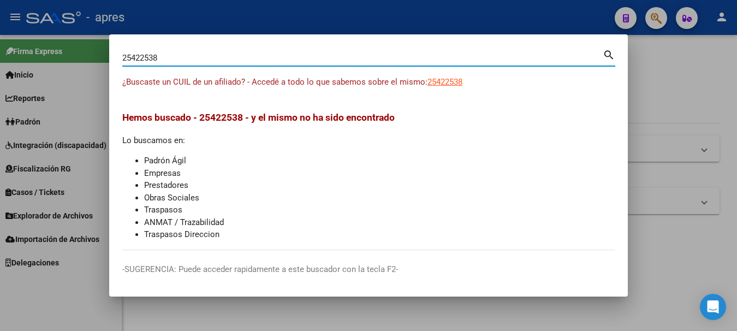
click at [179, 57] on input "25422538" at bounding box center [362, 58] width 481 height 10
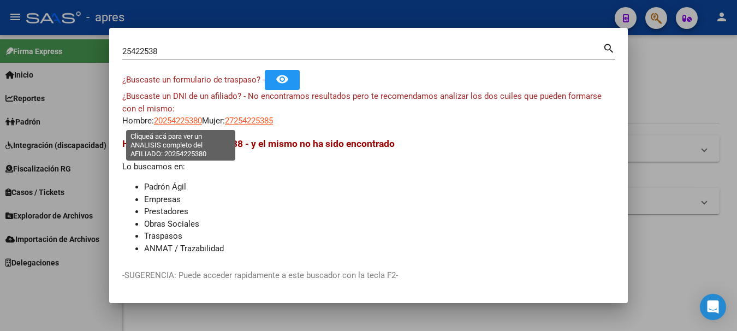
click at [192, 119] on span "20254225380" at bounding box center [178, 121] width 48 height 10
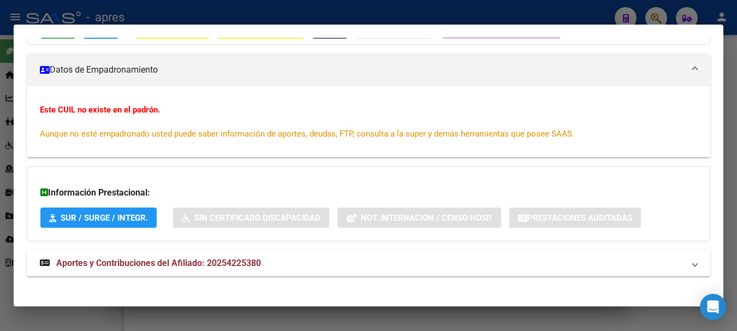
scroll to position [143, 0]
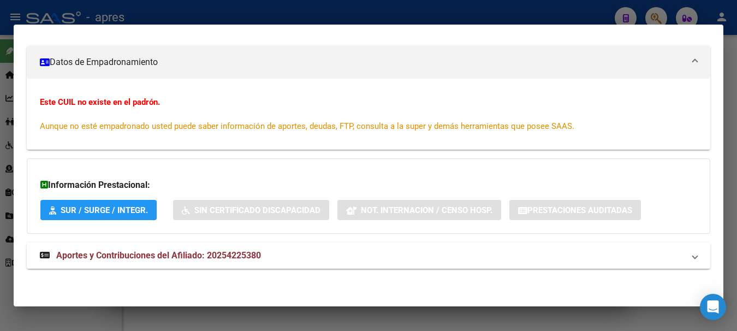
click at [143, 257] on span "Aportes y Contribuciones del Afiliado: 20254225380" at bounding box center [158, 255] width 205 height 10
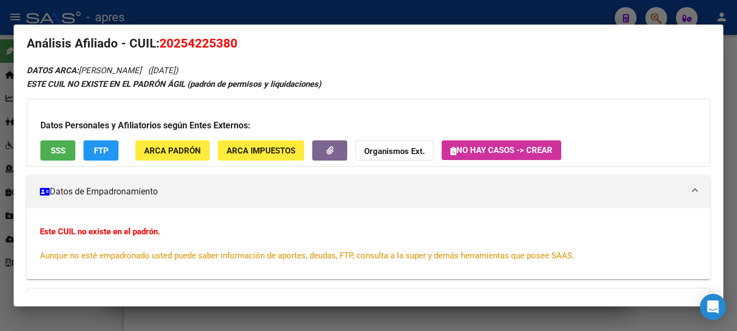
scroll to position [0, 0]
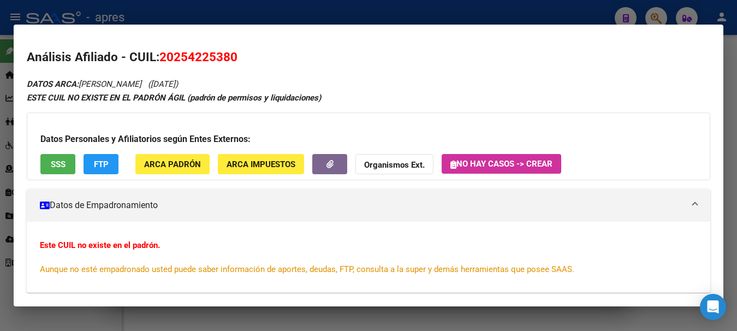
click at [58, 166] on span "SSS" at bounding box center [58, 164] width 15 height 10
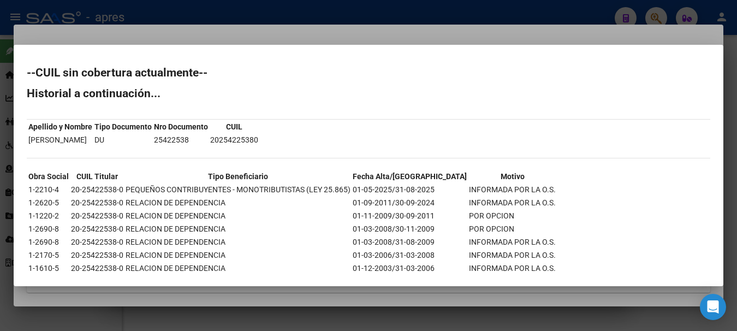
click at [490, 17] on div at bounding box center [368, 165] width 737 height 331
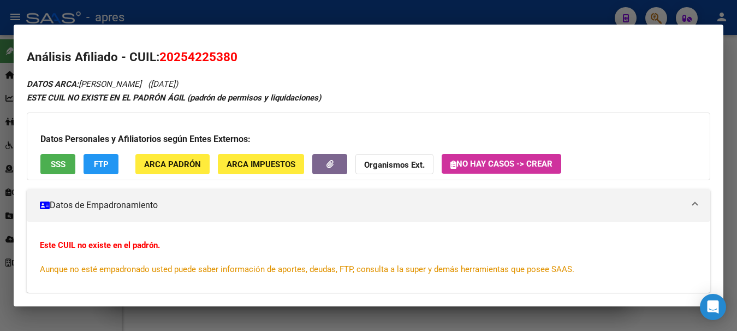
click at [632, 47] on mat-dialog-content "Análisis Afiliado - CUIL: 20254225380 DATOS ARCA: LAZARTE ARIEL ALEJANDRO (24/0…" at bounding box center [369, 165] width 710 height 255
click at [588, 10] on div at bounding box center [368, 165] width 737 height 331
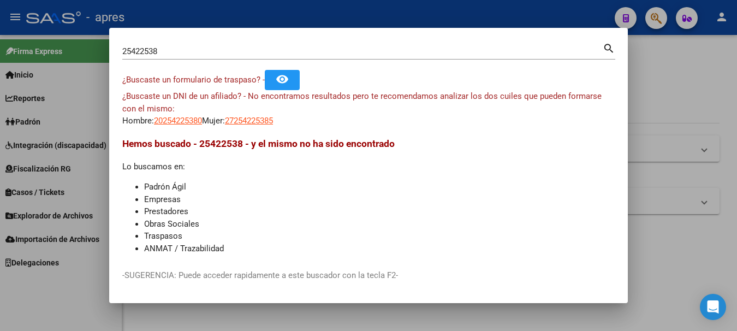
click at [588, 10] on div at bounding box center [368, 165] width 737 height 331
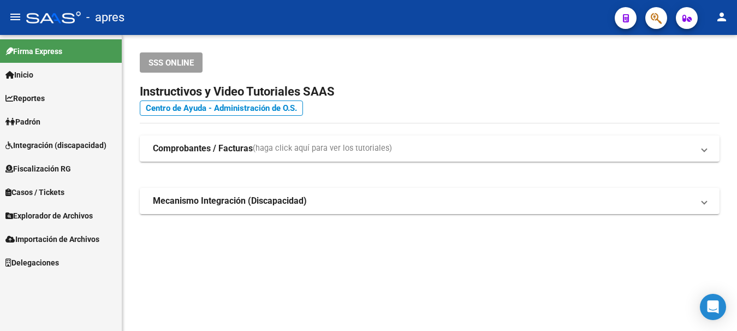
click at [667, 23] on div at bounding box center [652, 18] width 31 height 22
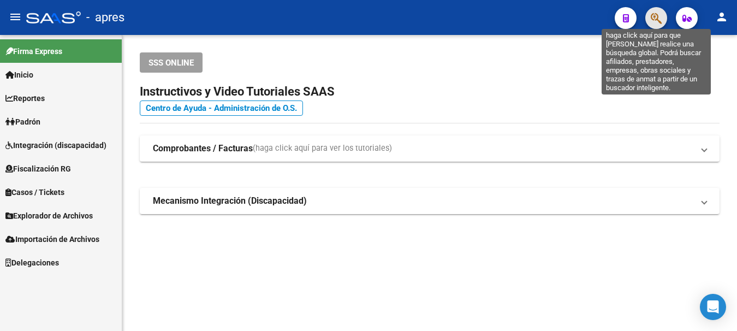
click at [660, 20] on icon "button" at bounding box center [656, 18] width 11 height 13
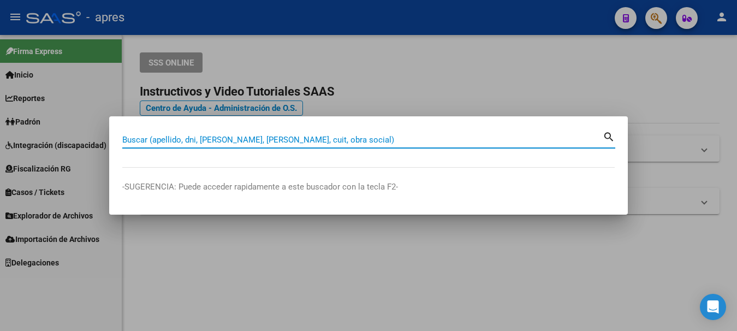
click at [286, 142] on input "Buscar (apellido, dni, [PERSON_NAME], [PERSON_NAME], cuit, obra social)" at bounding box center [362, 140] width 481 height 10
paste input "27278602513"
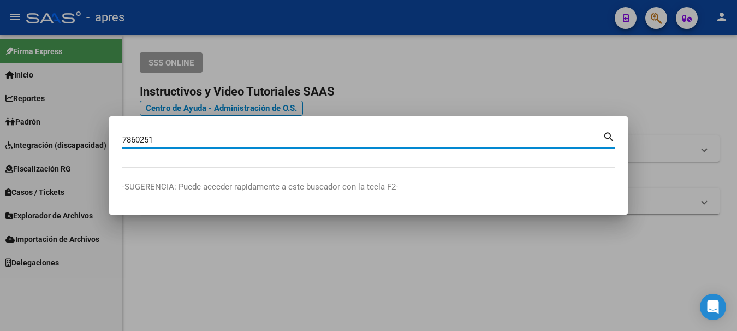
drag, startPoint x: 286, startPoint y: 142, endPoint x: -7, endPoint y: 198, distance: 298.1
click at [0, 198] on html "menu - apres person Firma Express Inicio Calendario SSS Instructivos Contacto O…" at bounding box center [368, 165] width 737 height 331
paste input "27278602513"
click at [130, 141] on input "27278602513" at bounding box center [362, 140] width 481 height 10
type input "27860251"
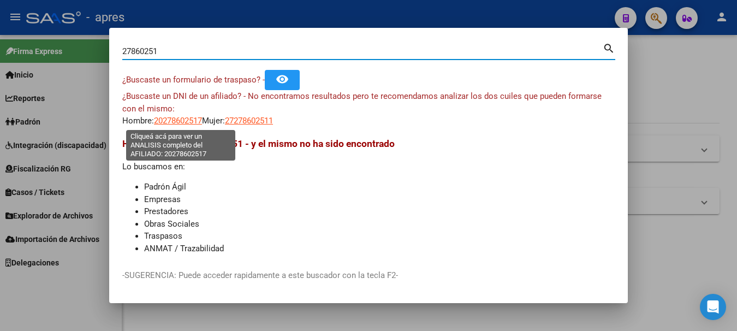
click at [181, 117] on span "20278602517" at bounding box center [178, 121] width 48 height 10
type textarea "20278602517"
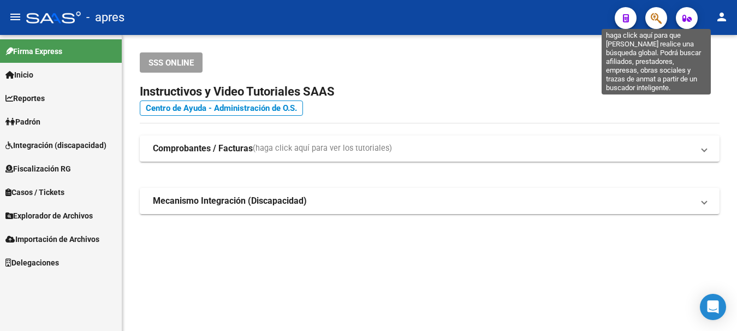
click at [655, 15] on icon "button" at bounding box center [656, 18] width 11 height 13
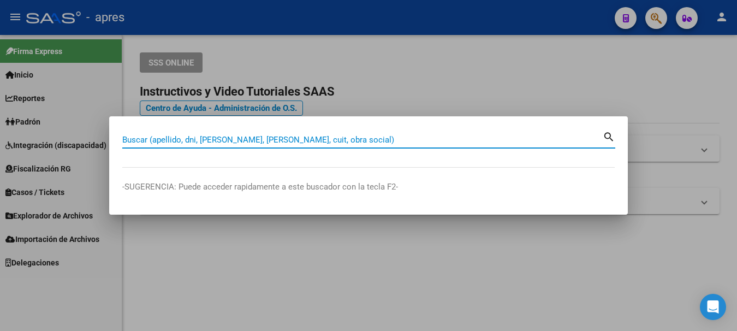
paste input "20278602517"
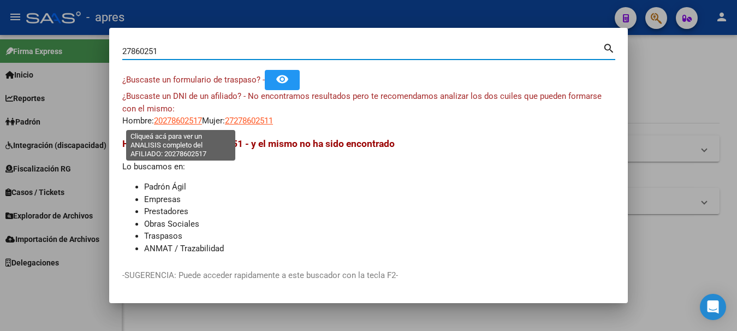
click at [182, 120] on span "20278602517" at bounding box center [178, 121] width 48 height 10
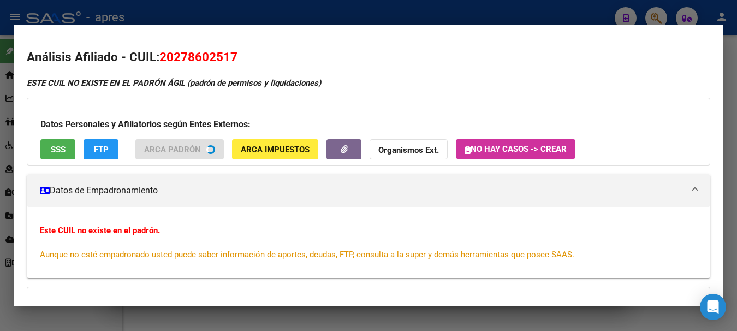
click at [57, 151] on span "SSS" at bounding box center [58, 150] width 15 height 10
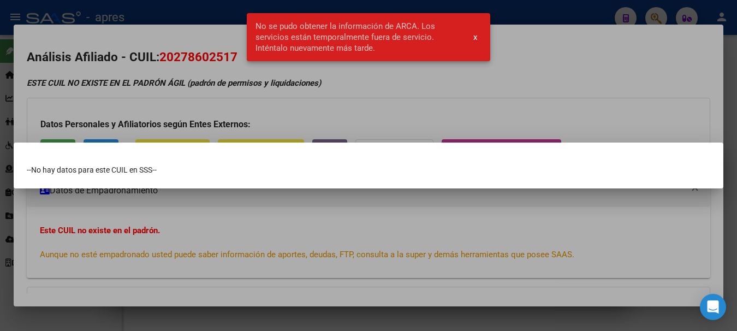
click at [383, 104] on div at bounding box center [368, 165] width 737 height 331
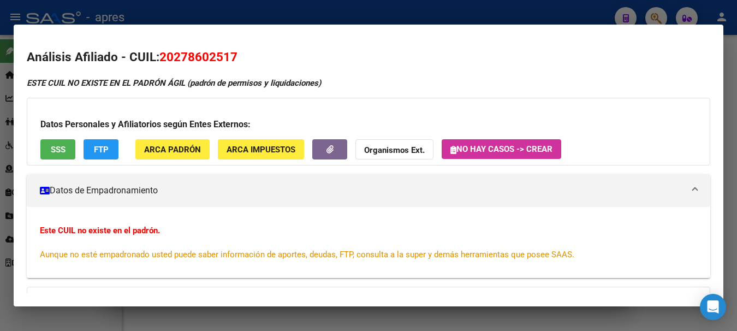
click at [64, 150] on span "SSS" at bounding box center [58, 150] width 15 height 10
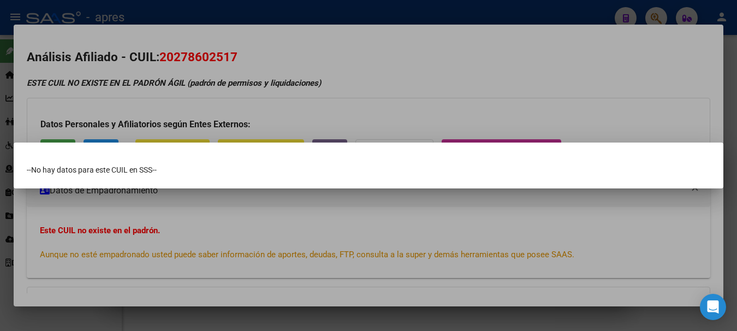
click at [300, 48] on div at bounding box center [368, 165] width 737 height 331
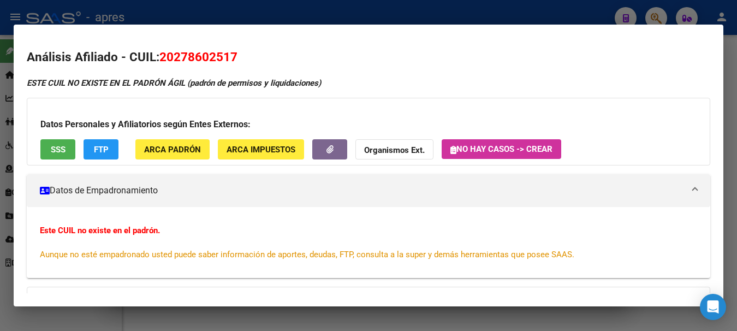
click at [601, 5] on div at bounding box center [368, 165] width 737 height 331
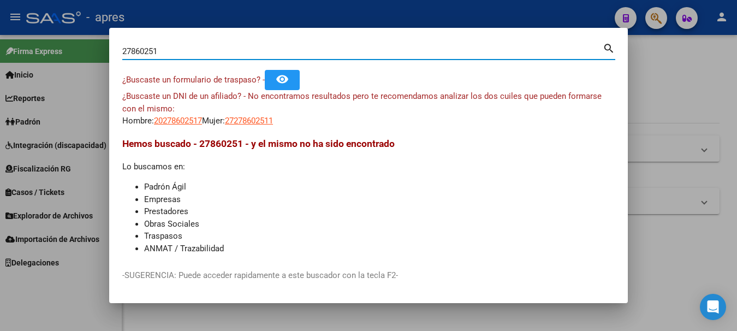
drag, startPoint x: 499, startPoint y: 47, endPoint x: -7, endPoint y: 9, distance: 507.1
click at [0, 9] on html "menu - apres person Firma Express Inicio Calendario SSS Instructivos Contacto O…" at bounding box center [368, 165] width 737 height 331
paste input "8056746"
type input "28056746"
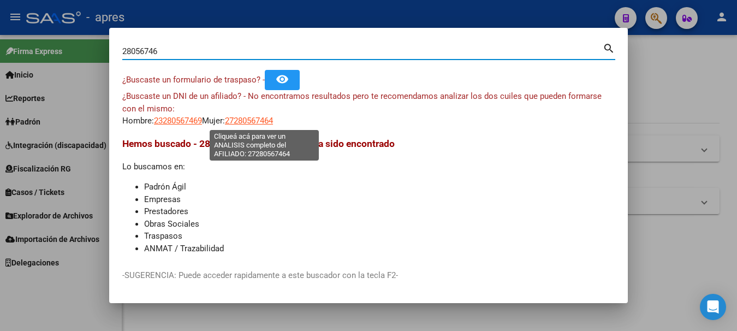
click at [258, 121] on span "27280567464" at bounding box center [249, 121] width 48 height 10
type textarea "27280567464"
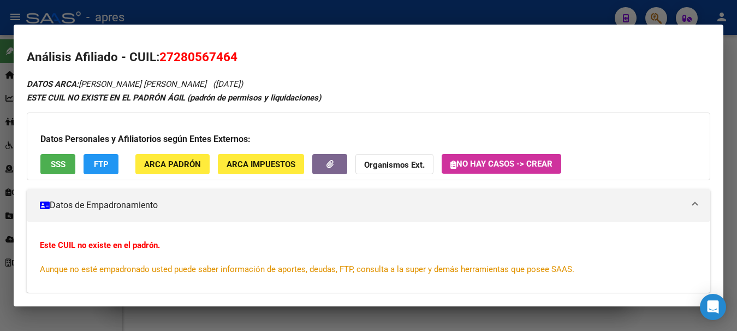
click at [62, 165] on span "SSS" at bounding box center [58, 164] width 15 height 10
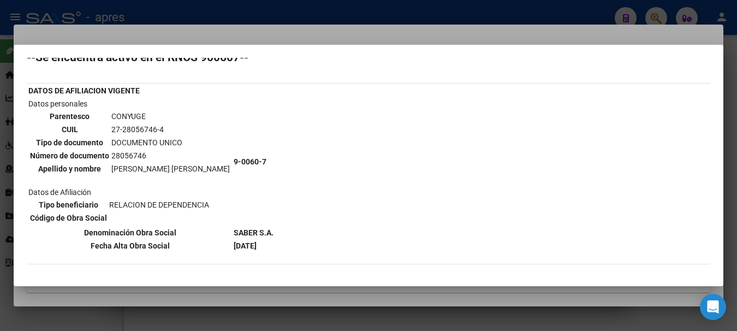
scroll to position [55, 0]
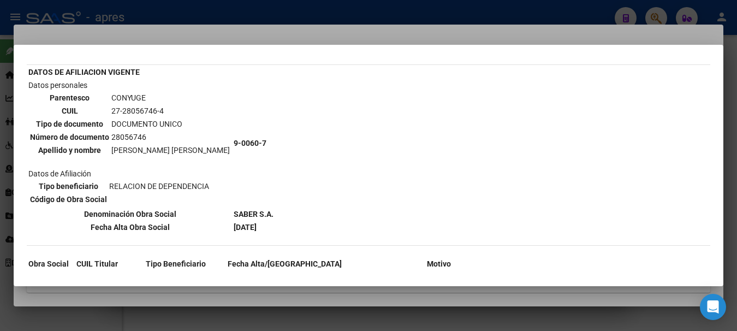
click at [220, 36] on div at bounding box center [368, 165] width 737 height 331
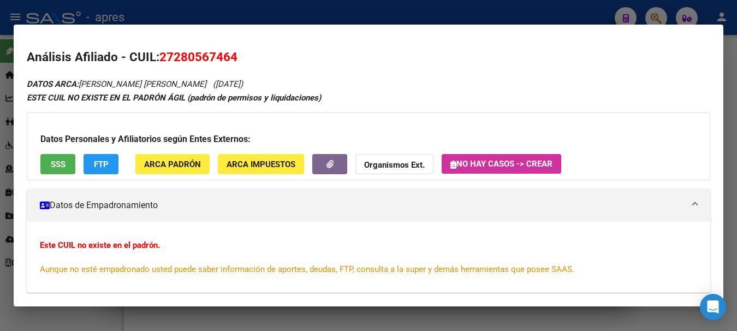
drag, startPoint x: 160, startPoint y: 57, endPoint x: 238, endPoint y: 65, distance: 78.5
click at [238, 65] on h2 "Análisis Afiliado - CUIL: 27280567464" at bounding box center [369, 57] width 684 height 19
copy span "27280567464"
